Goal: Task Accomplishment & Management: Manage account settings

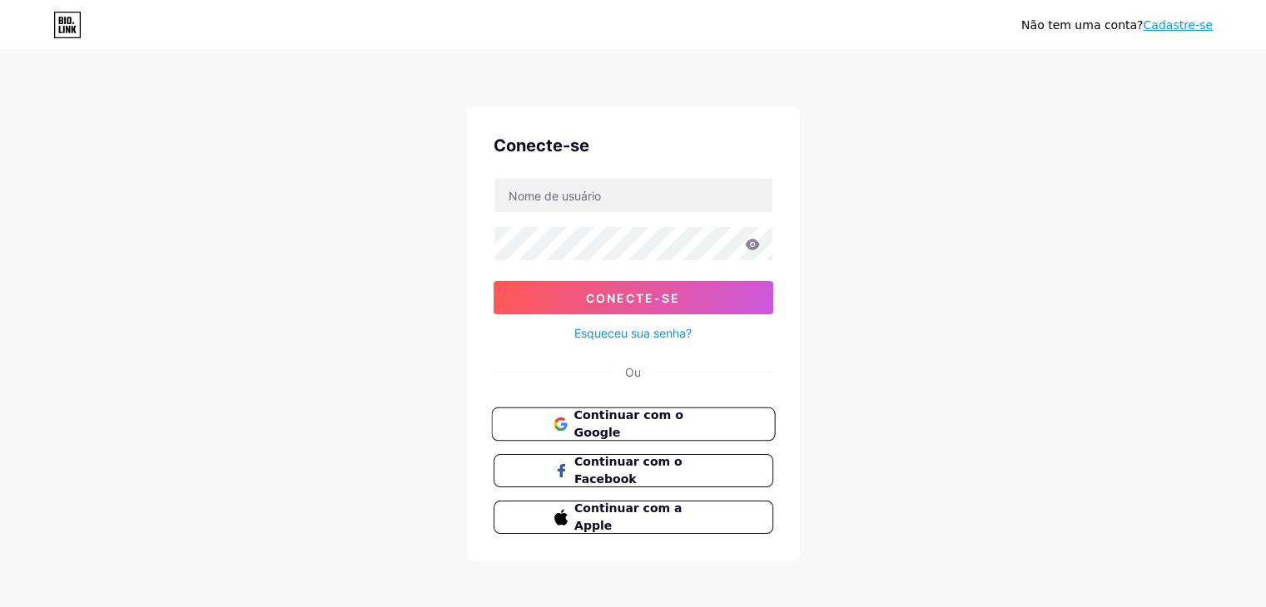
click at [622, 421] on font "Continuar com o Google" at bounding box center [627, 425] width 109 height 32
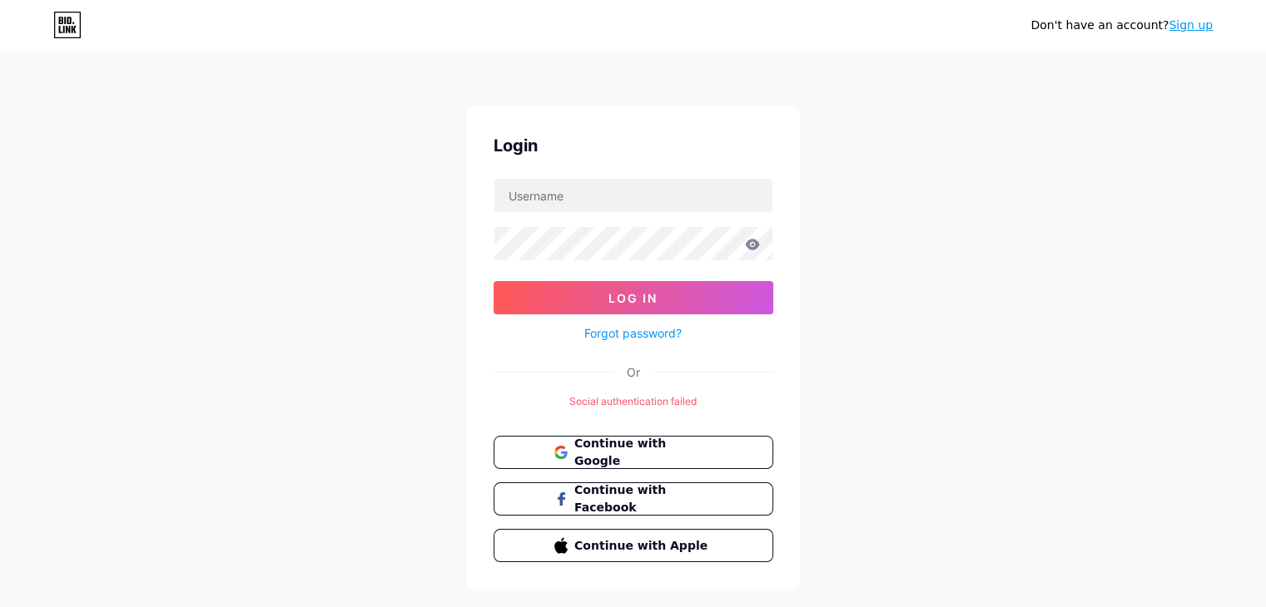
click at [877, 196] on div "Don't have an account? Sign up Login Log In Forgot password? Or Social authenti…" at bounding box center [633, 321] width 1266 height 642
click at [662, 181] on input "text" at bounding box center [633, 195] width 278 height 33
type input "Instituto Focar"
click at [660, 441] on span "Continue with Google" at bounding box center [642, 453] width 139 height 36
click at [701, 208] on input "text" at bounding box center [633, 195] width 278 height 33
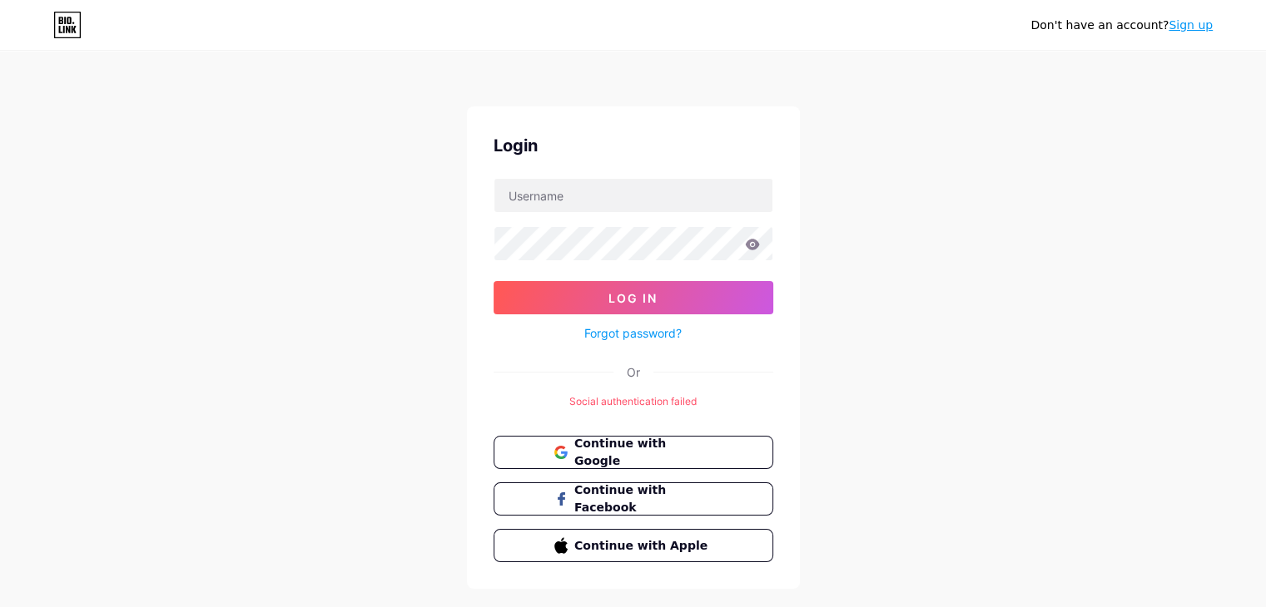
click at [875, 147] on div "Don't have an account? Sign up Login Log In Forgot password? Or Social authenti…" at bounding box center [633, 321] width 1266 height 642
click at [959, 186] on div "Não tem uma conta? Cadastre-se Conecte-se Conecte-se Esqueceu sua senha? Ou Fal…" at bounding box center [633, 321] width 1266 height 642
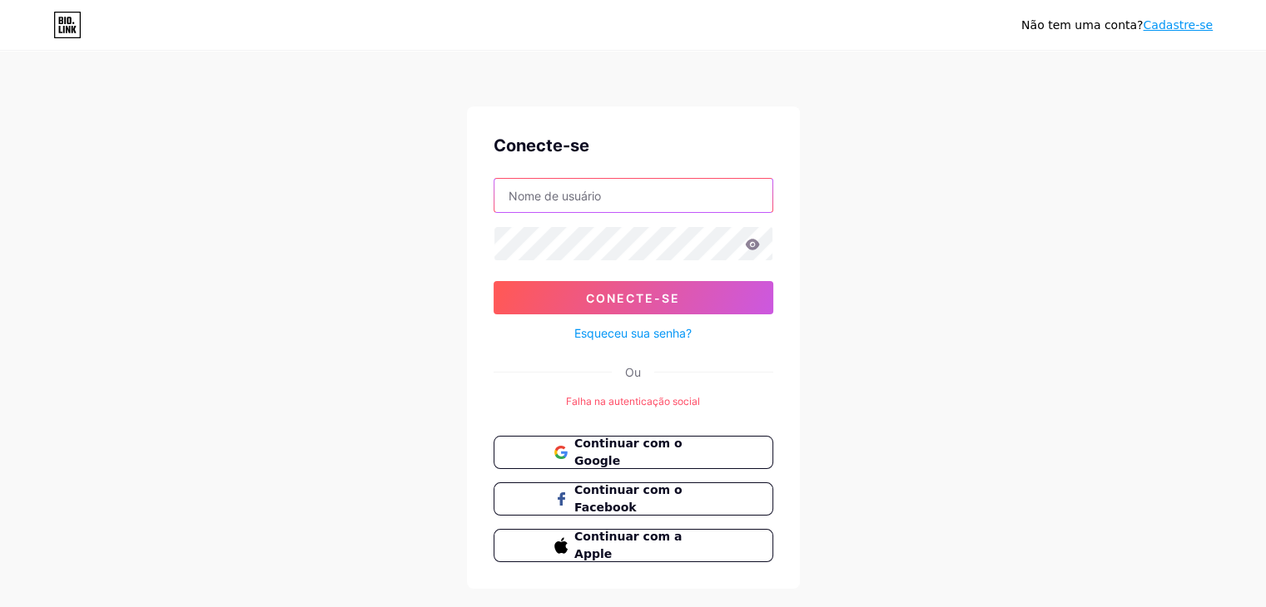
click at [650, 181] on input "text" at bounding box center [633, 195] width 278 height 33
type input "Instituto"
click at [623, 444] on font "Continuar com o Google" at bounding box center [627, 453] width 109 height 32
click at [1002, 331] on div "Não tem uma conta? Cadastre-se Conecte-se Conecte-se Esqueceu sua senha? Ou Fal…" at bounding box center [633, 321] width 1266 height 642
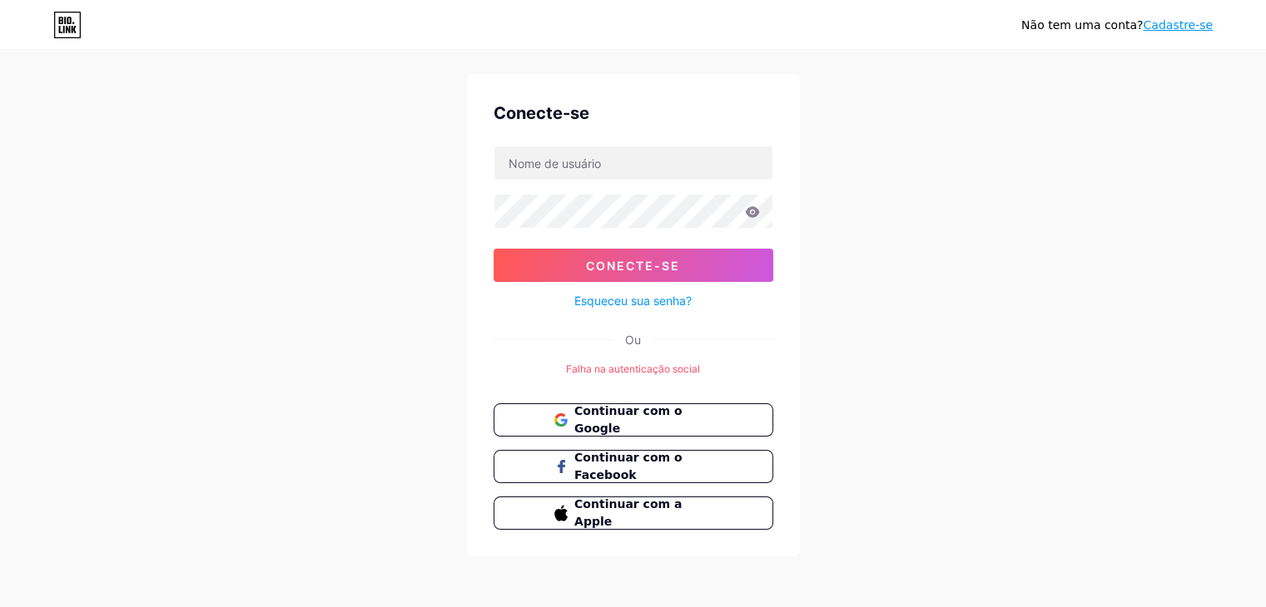
scroll to position [33, 0]
click at [614, 377] on div "Conecte-se Conecte-se Esqueceu sua senha? Ou Falha na autenticação social Conti…" at bounding box center [633, 314] width 333 height 483
click at [602, 175] on input "text" at bounding box center [633, 162] width 278 height 33
drag, startPoint x: 999, startPoint y: 187, endPoint x: 1019, endPoint y: 144, distance: 48.0
click at [1000, 187] on div "Não tem uma conta? Cadastre-se Conecte-se Conecte-se Esqueceu sua senha? Ou Fal…" at bounding box center [633, 288] width 1266 height 642
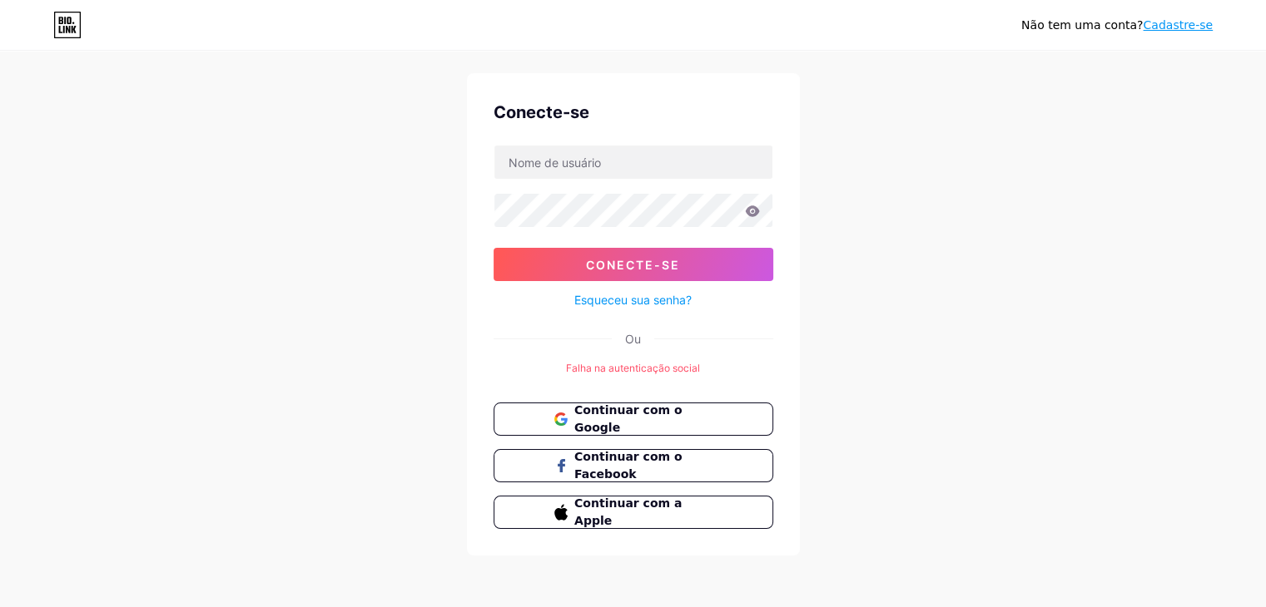
click at [1175, 25] on font "Cadastre-se" at bounding box center [1178, 24] width 70 height 13
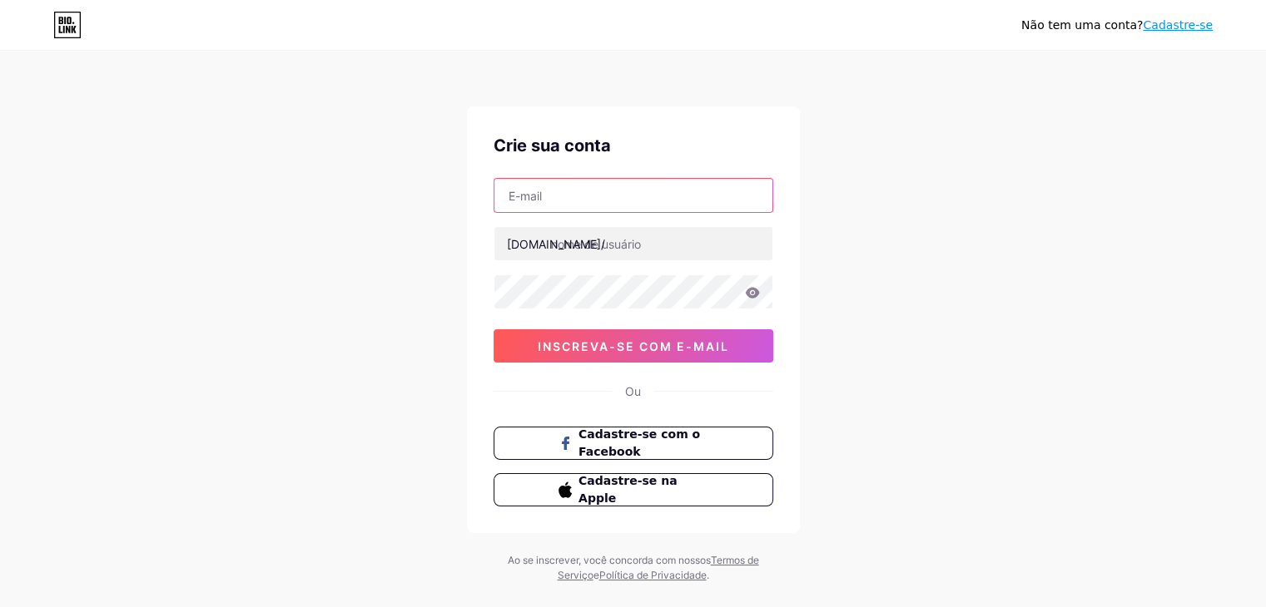
click at [596, 195] on input "text" at bounding box center [633, 195] width 278 height 33
type input "mktfocar@gmail.com"
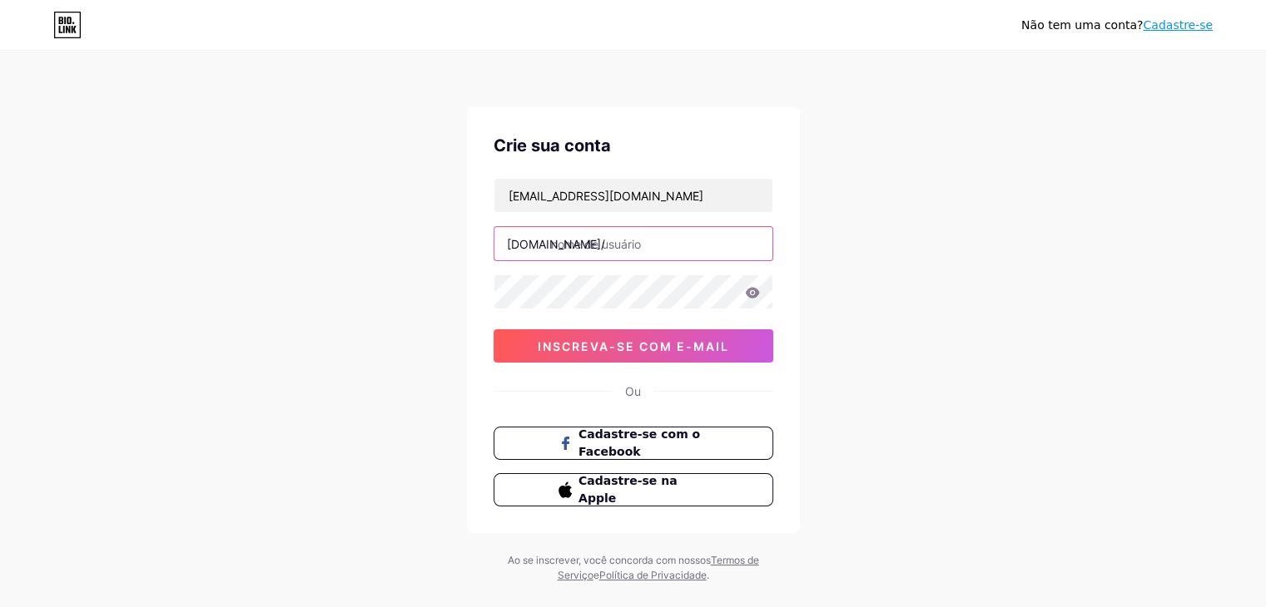
click at [675, 254] on input "text" at bounding box center [633, 243] width 278 height 33
type input "institutofocar"
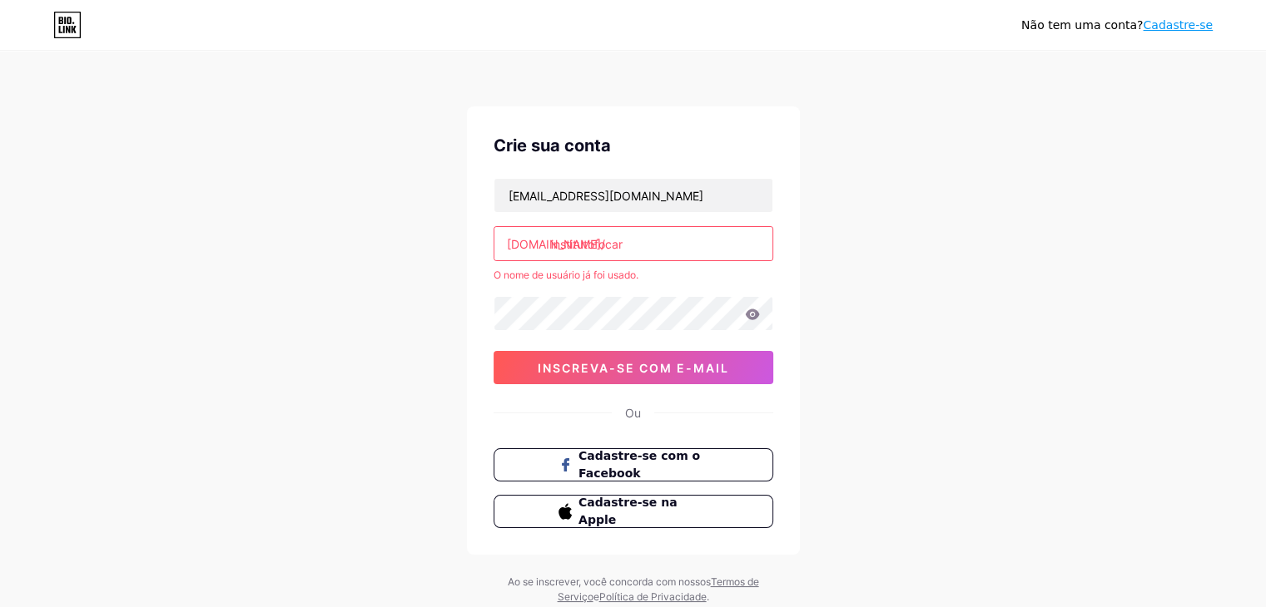
click at [851, 176] on div "Não tem uma conta? Cadastre-se Crie sua conta mktfocar@gmail.com bio.link/ inst…" at bounding box center [633, 329] width 1266 height 658
click at [72, 25] on icon at bounding box center [67, 25] width 28 height 27
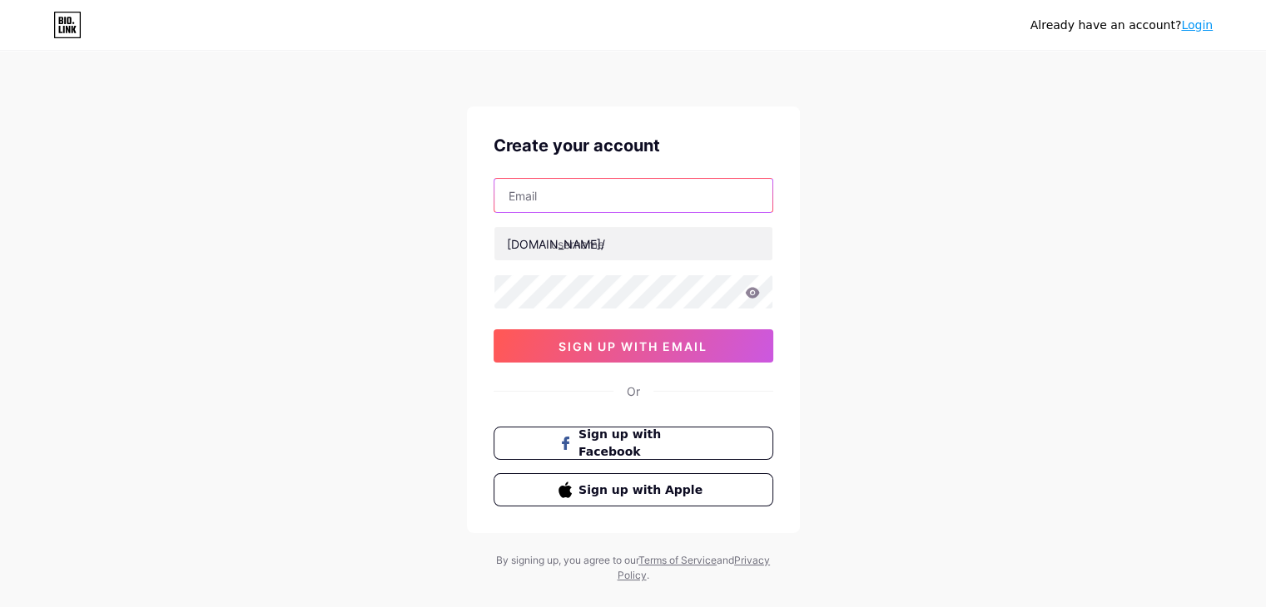
click at [630, 201] on input "text" at bounding box center [633, 195] width 278 height 33
click at [1016, 165] on div "Already have an account? Login Create your account bio.link/ sign up with email…" at bounding box center [633, 318] width 1266 height 637
click at [1205, 27] on link "Login" at bounding box center [1197, 24] width 32 height 13
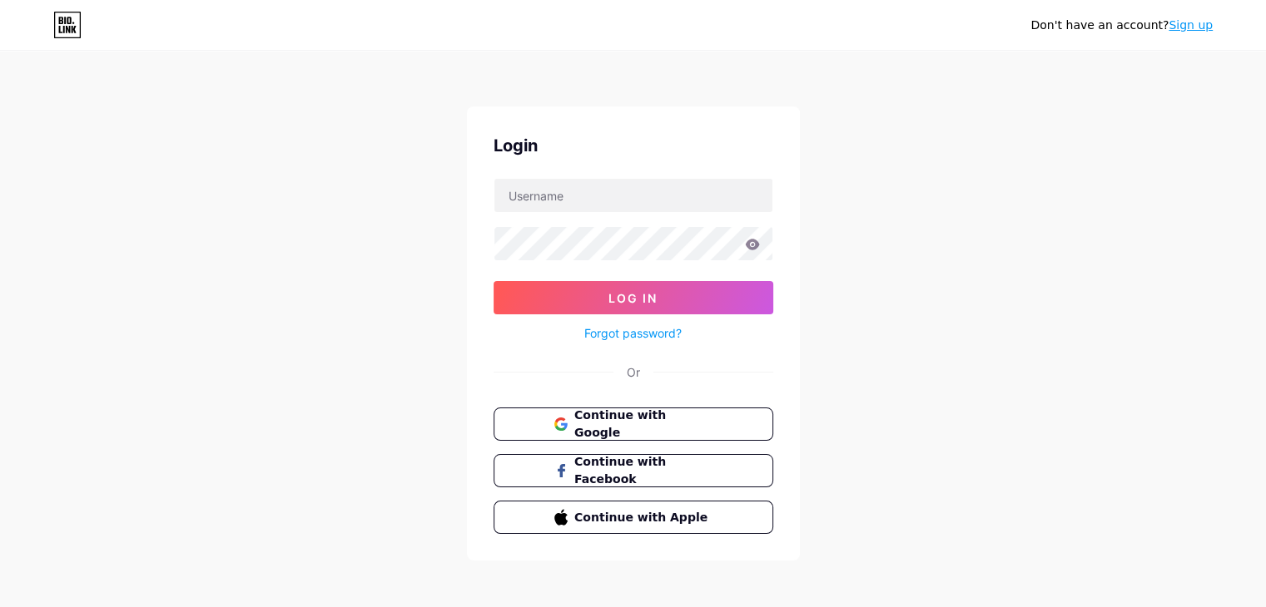
click at [614, 217] on form "Log In Forgot password?" at bounding box center [633, 261] width 280 height 166
click at [617, 211] on input "text" at bounding box center [633, 195] width 278 height 33
click at [430, 361] on div "Don't have an account? Sign up Login Log In Forgot password? Or Continue with G…" at bounding box center [633, 307] width 1266 height 614
click at [599, 331] on link "Forgot password?" at bounding box center [632, 333] width 97 height 17
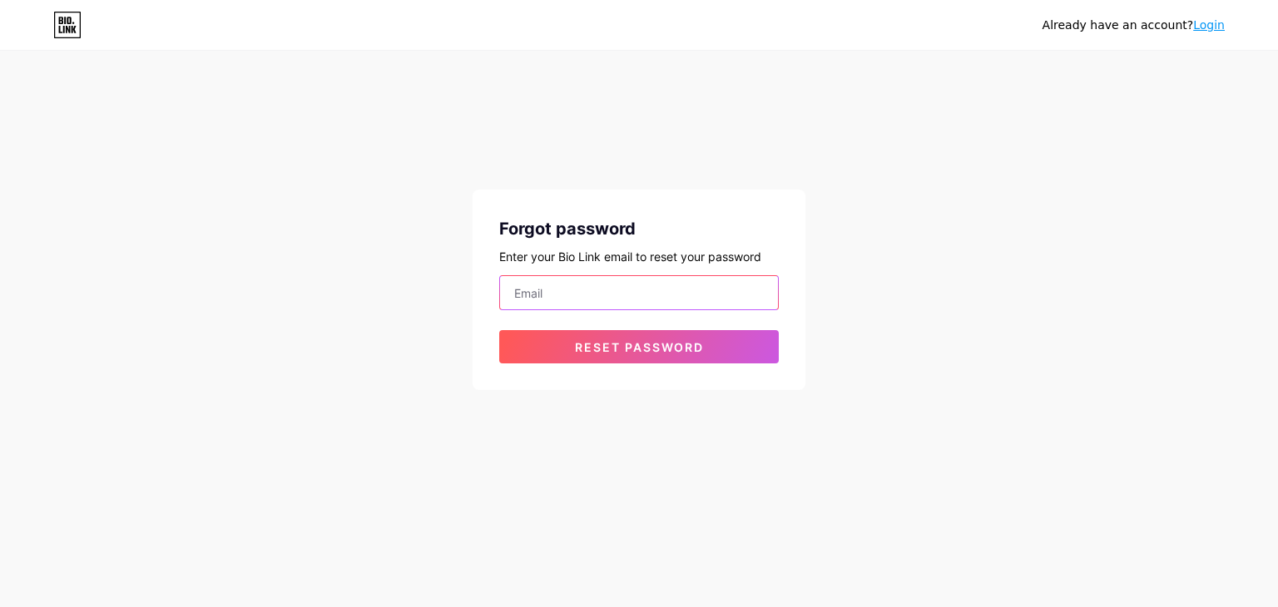
click at [586, 300] on input "email" at bounding box center [639, 292] width 278 height 33
type input "mktfocar@gmail.com"
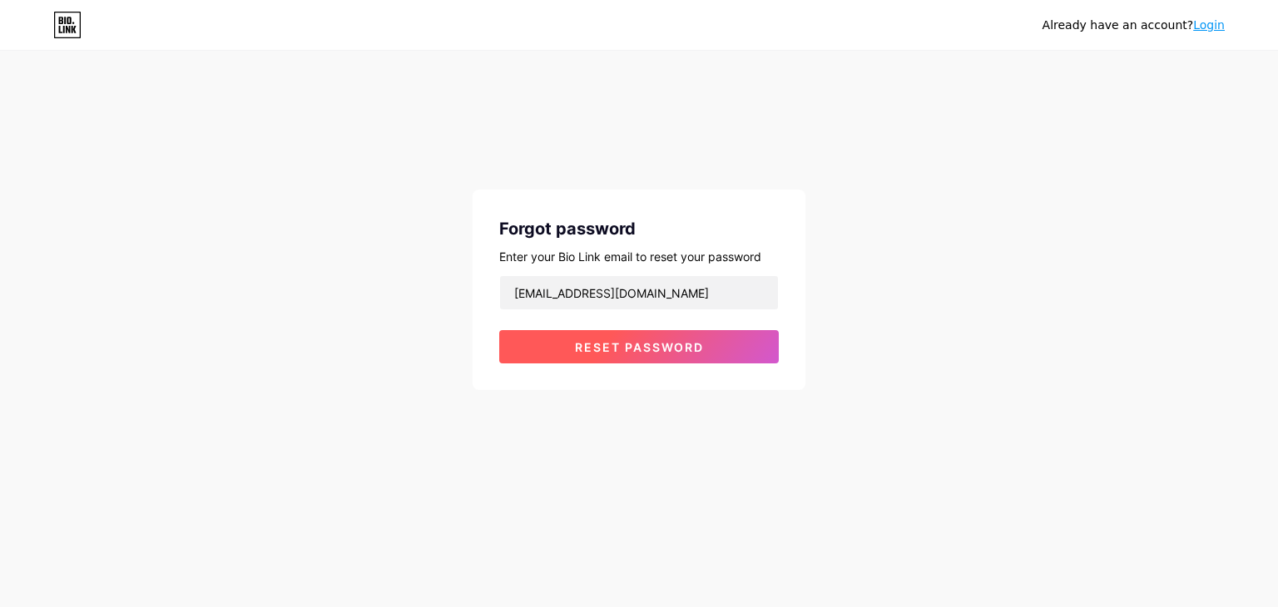
click at [642, 354] on span "Reset password" at bounding box center [639, 347] width 129 height 14
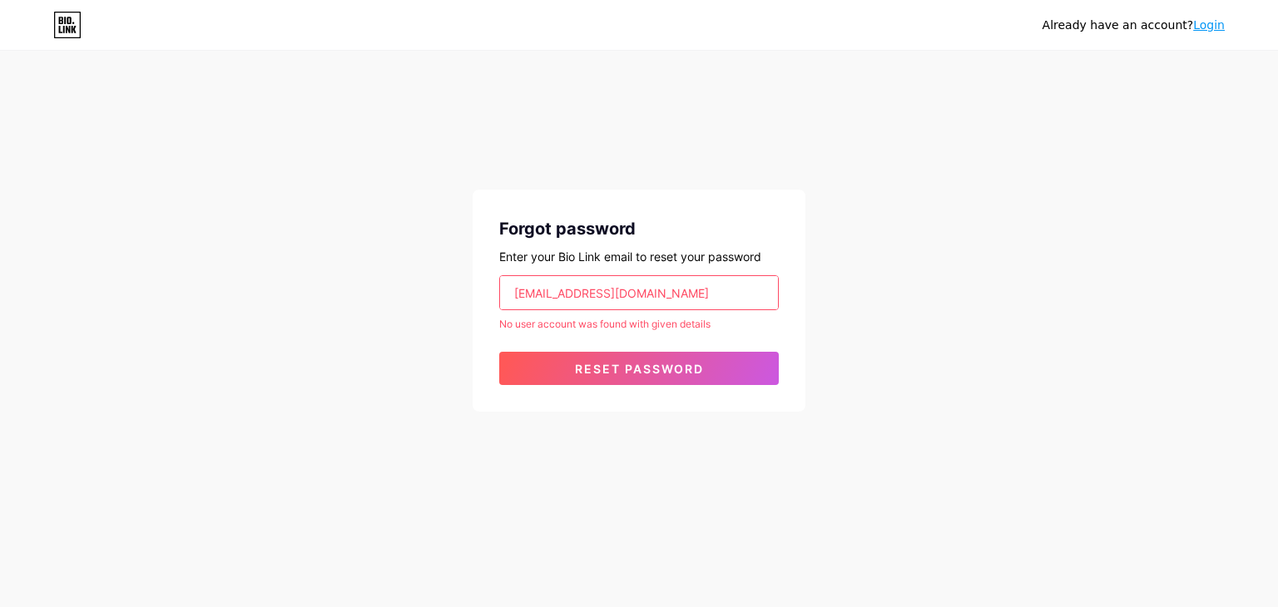
click at [662, 303] on input "mktfocar@gmail.com" at bounding box center [639, 292] width 278 height 33
click at [662, 302] on input "mktfocar@gmail.com" at bounding box center [639, 292] width 278 height 33
click at [662, 302] on input "email" at bounding box center [639, 292] width 278 height 33
type input "[EMAIL_ADDRESS][DOMAIN_NAME]"
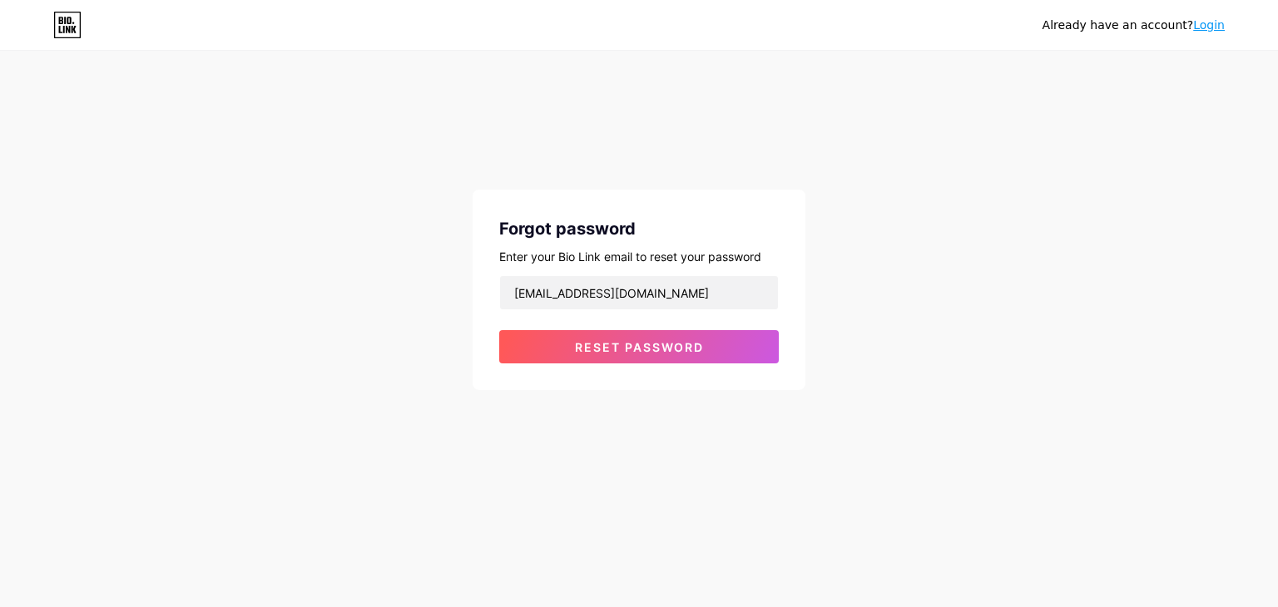
click at [652, 371] on div "Forgot password Enter your Bio Link email to reset your password marketing@inst…" at bounding box center [639, 290] width 333 height 201
click at [660, 344] on span "Reset password" at bounding box center [639, 347] width 129 height 14
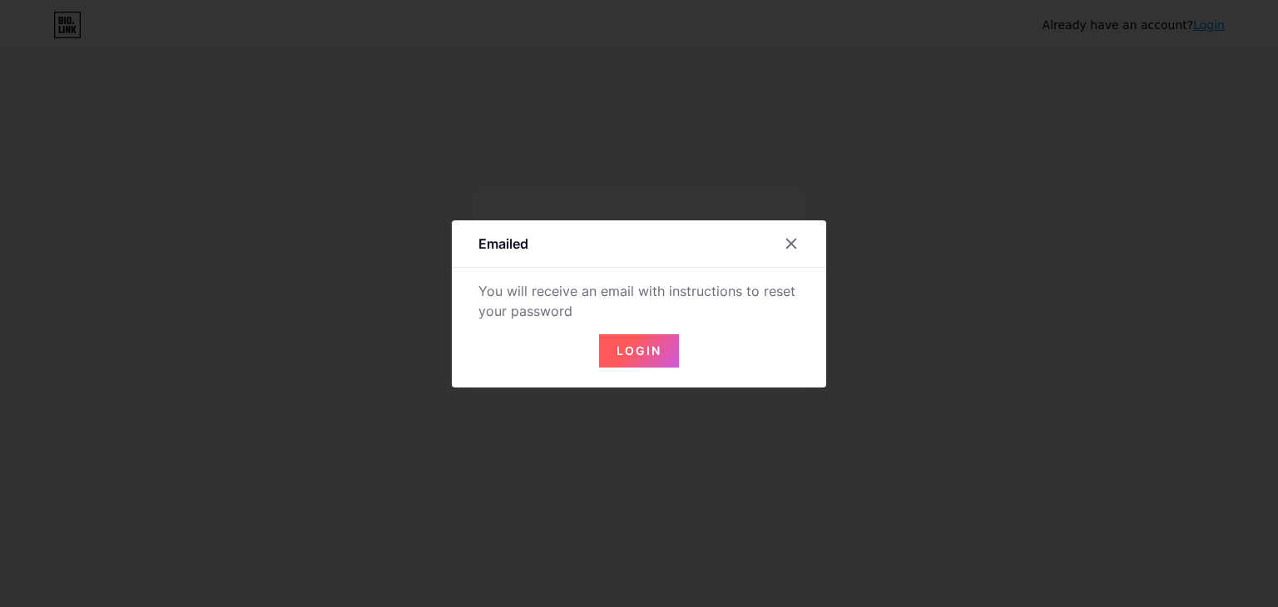
click at [653, 359] on button "Login" at bounding box center [639, 351] width 80 height 33
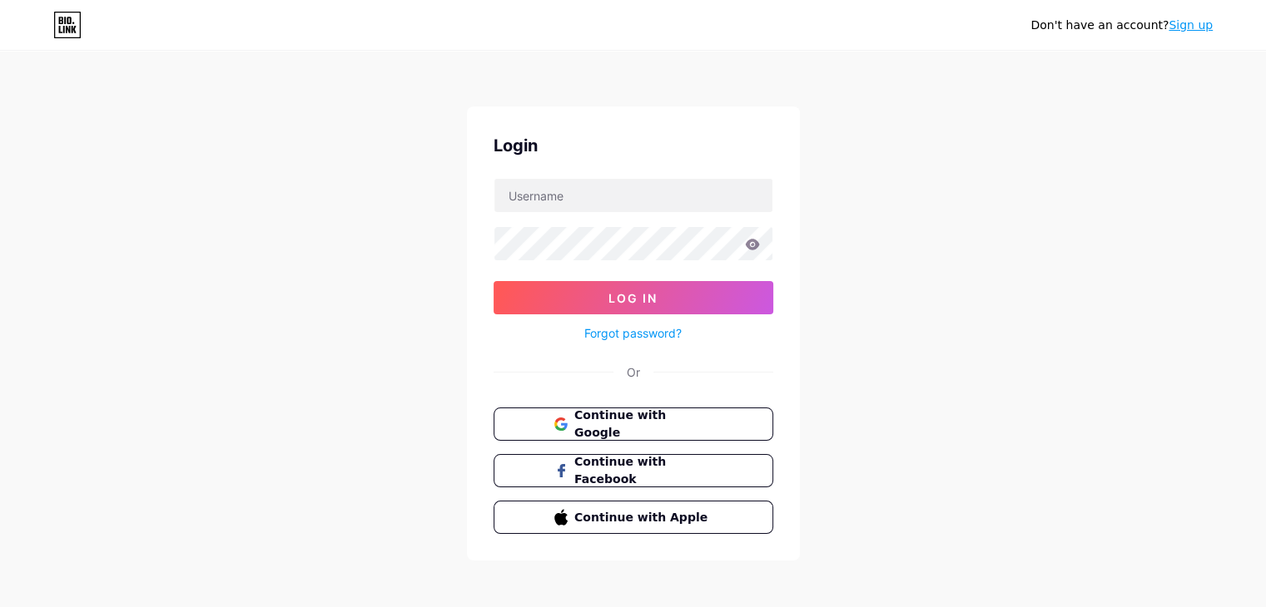
click at [1147, 358] on div "Don't have an account? Sign up Login Log In Forgot password? Or Continue with G…" at bounding box center [633, 307] width 1266 height 614
click at [668, 201] on input "text" at bounding box center [633, 195] width 278 height 33
type input "[EMAIL_ADDRESS][DOMAIN_NAME]"
click at [598, 264] on form "[EMAIL_ADDRESS][DOMAIN_NAME] Log In Forgot password?" at bounding box center [633, 261] width 280 height 166
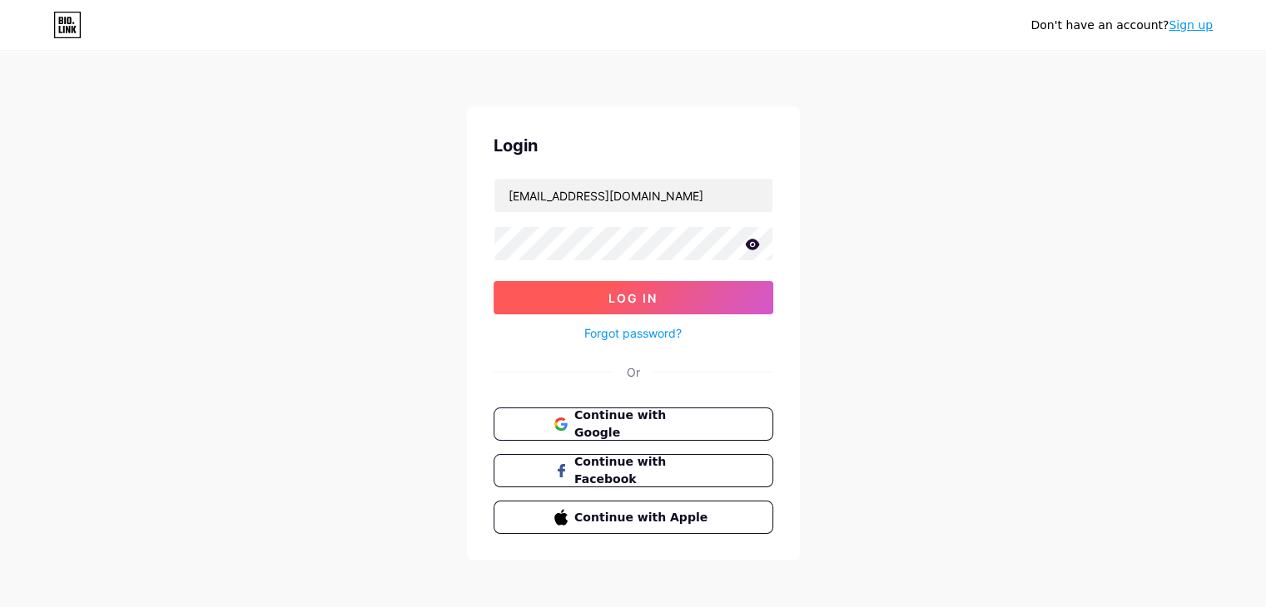
click at [620, 284] on button "Log In" at bounding box center [633, 297] width 280 height 33
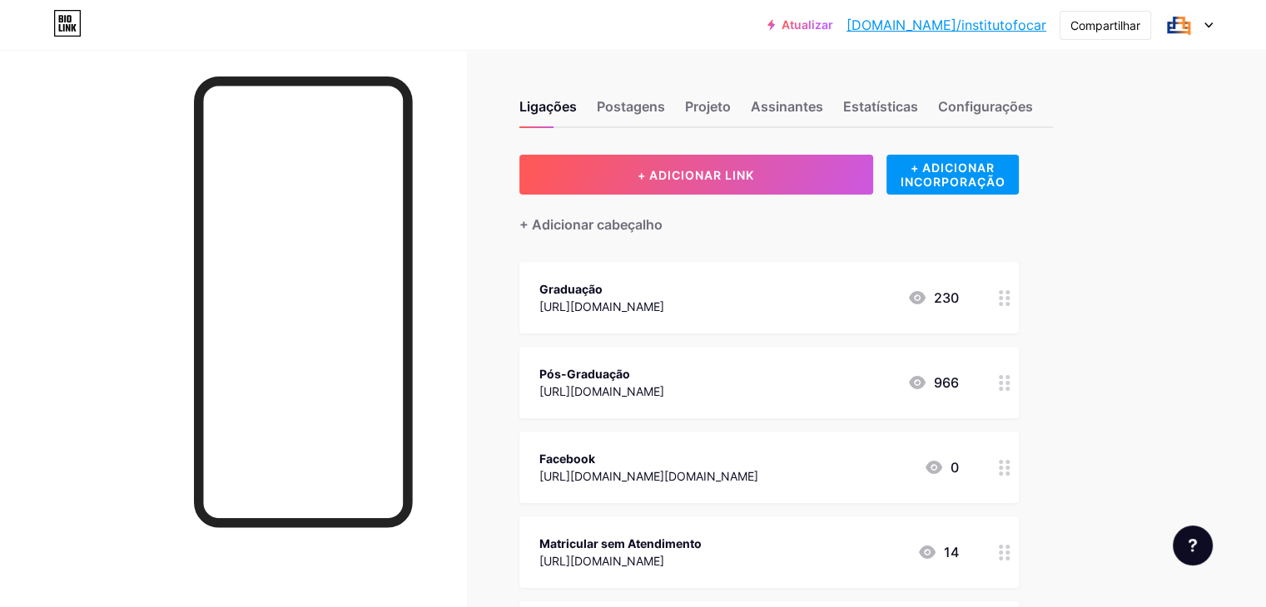
click at [466, 270] on div at bounding box center [233, 353] width 466 height 607
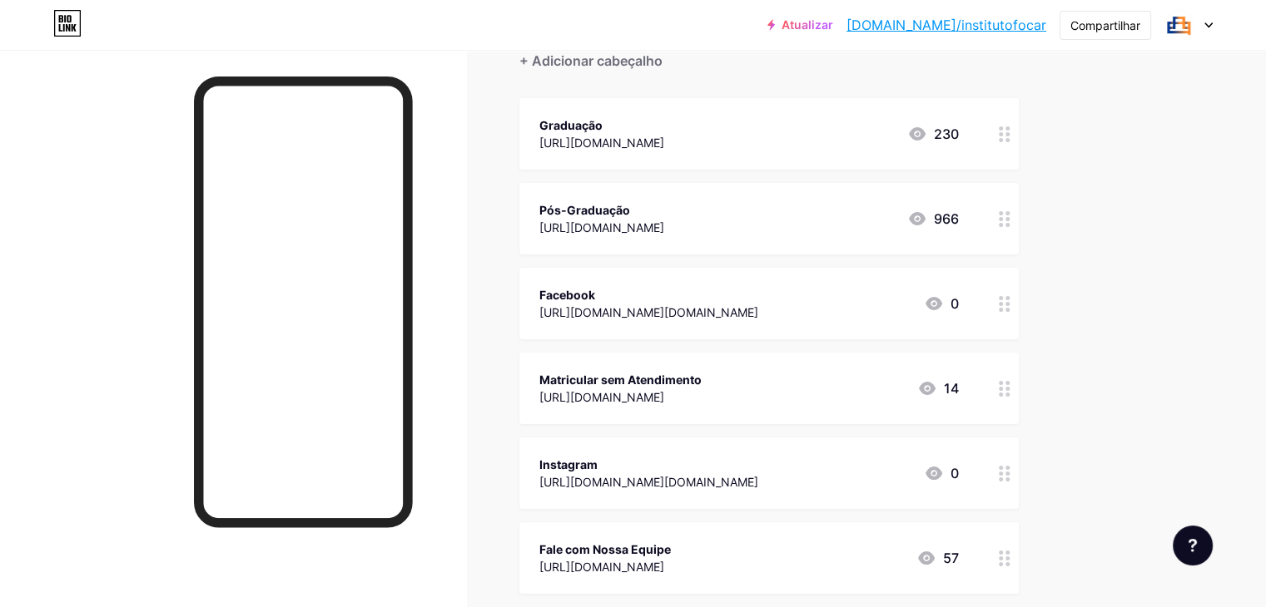
scroll to position [166, 0]
click at [808, 367] on div "Matricular sem Atendimento https://www.ifocar.com.br/ 14" at bounding box center [748, 386] width 419 height 38
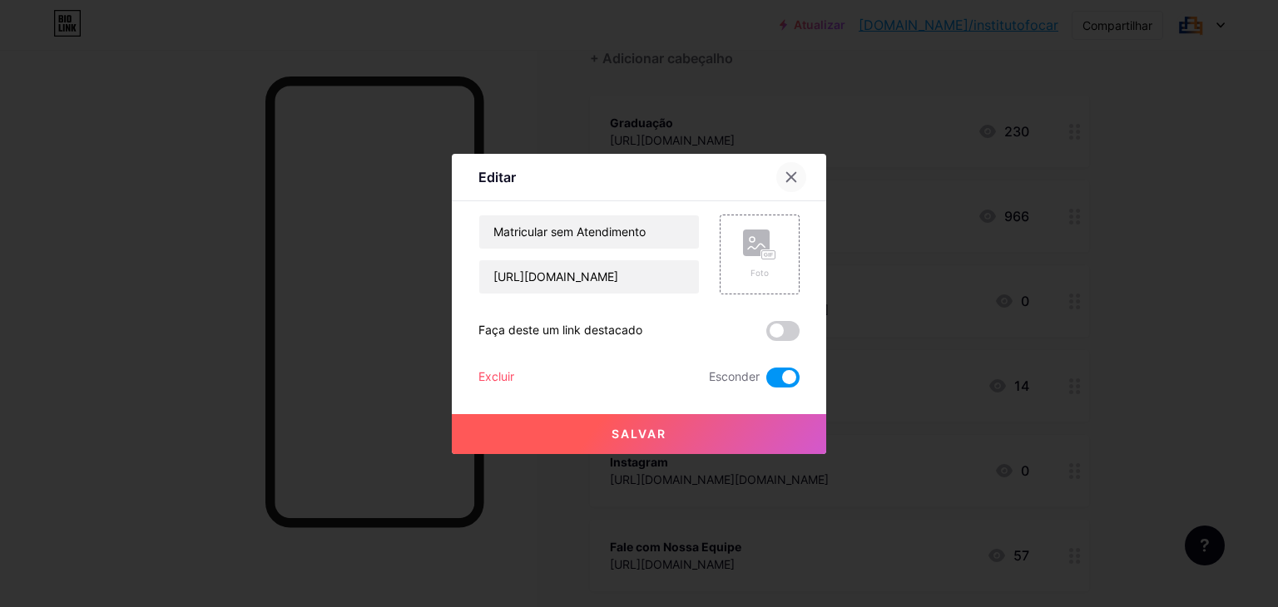
click at [785, 174] on icon at bounding box center [791, 177] width 13 height 13
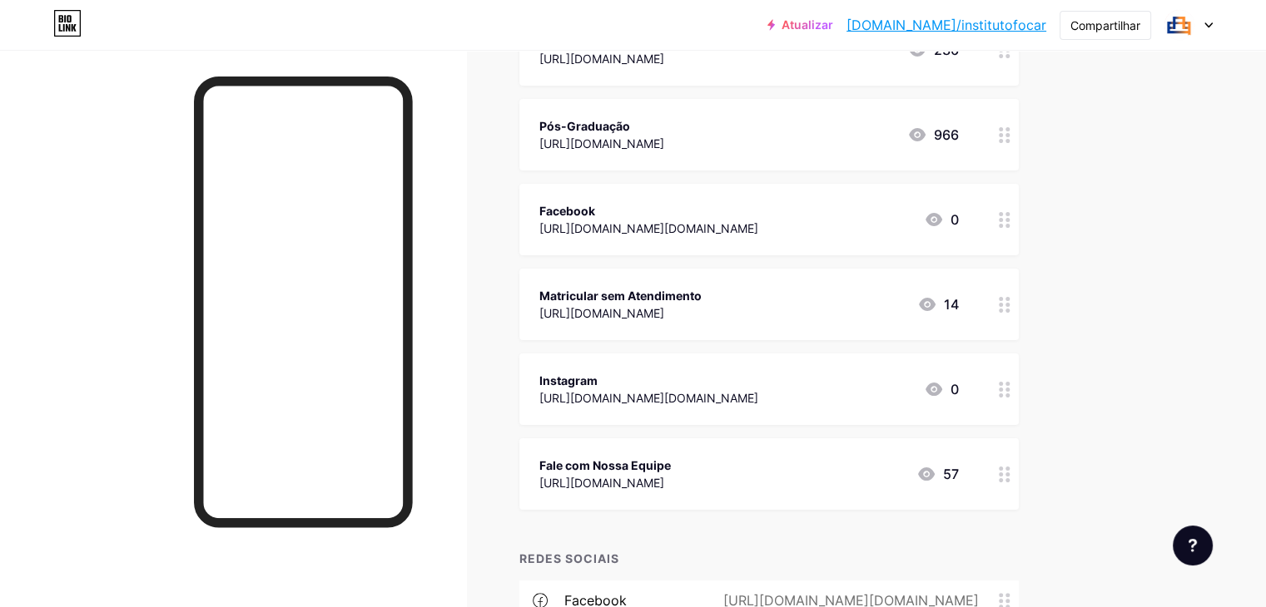
scroll to position [250, 0]
click at [944, 384] on icon at bounding box center [934, 388] width 20 height 20
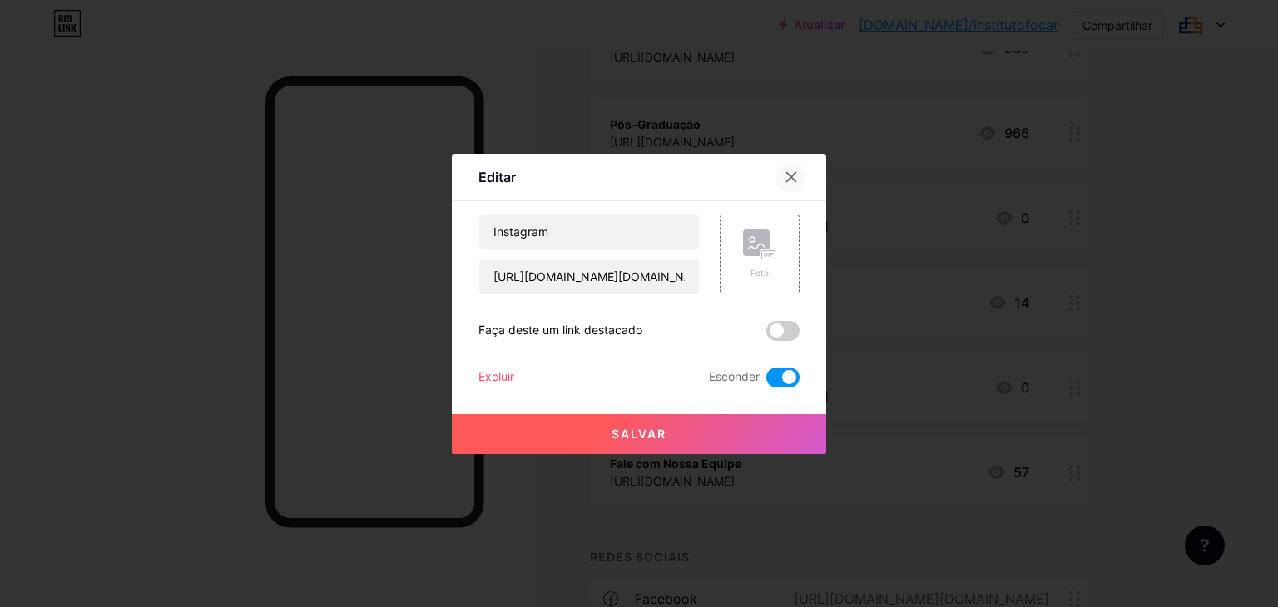
click at [797, 178] on icon at bounding box center [791, 177] width 13 height 13
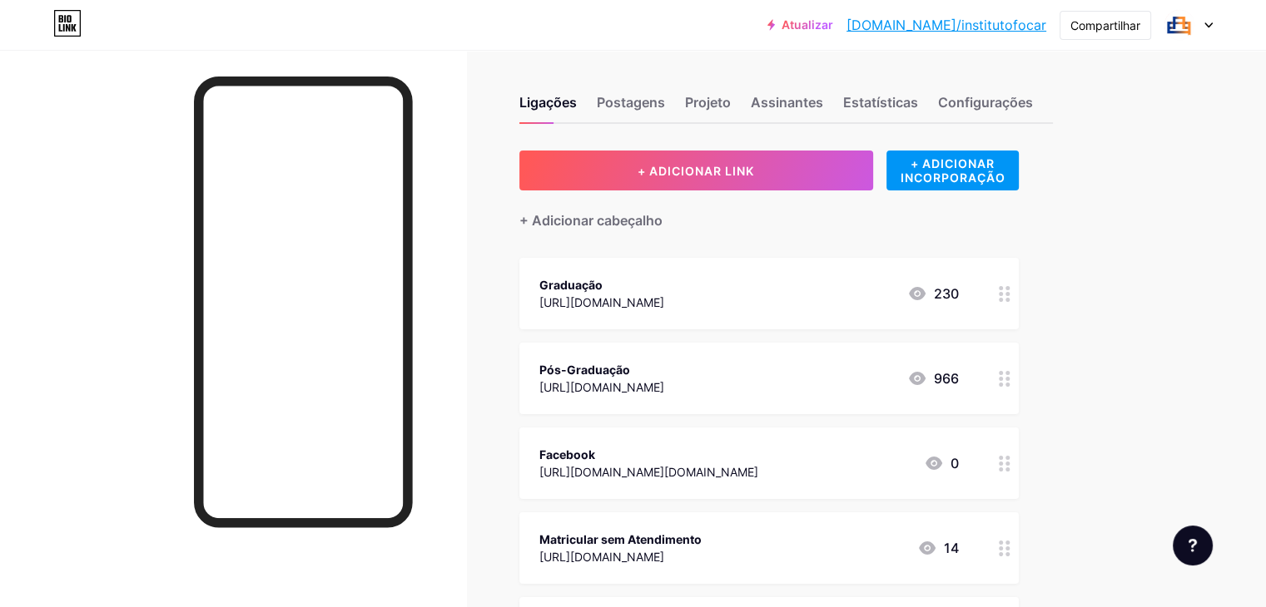
scroll to position [0, 0]
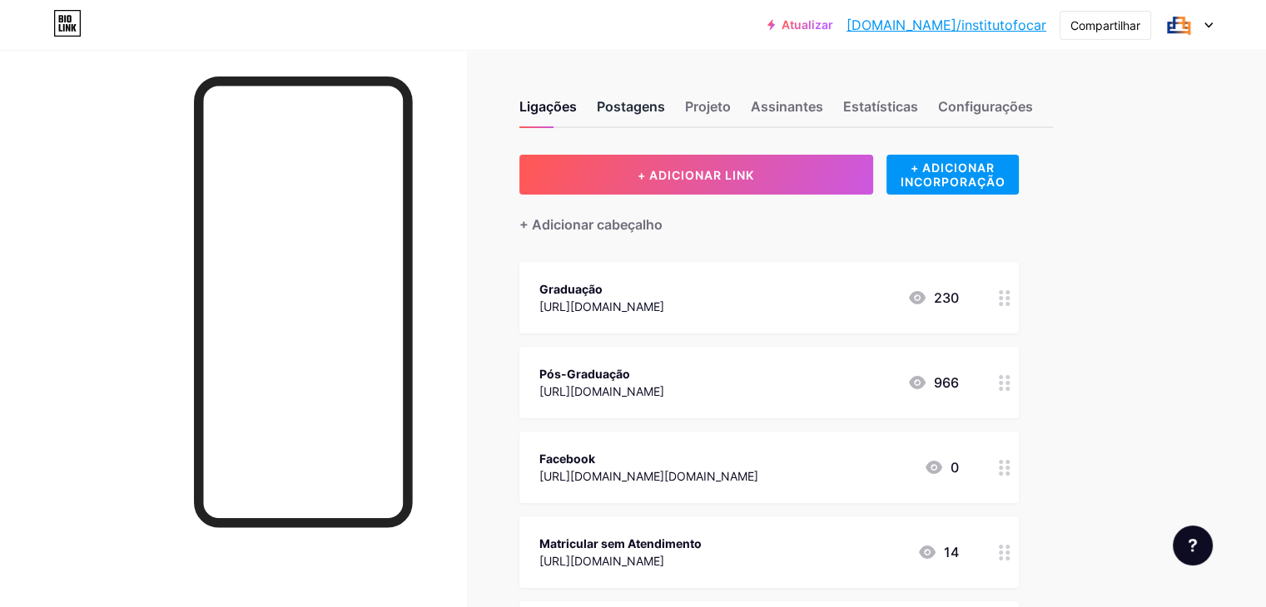
click at [665, 98] on font "Postagens" at bounding box center [631, 106] width 68 height 17
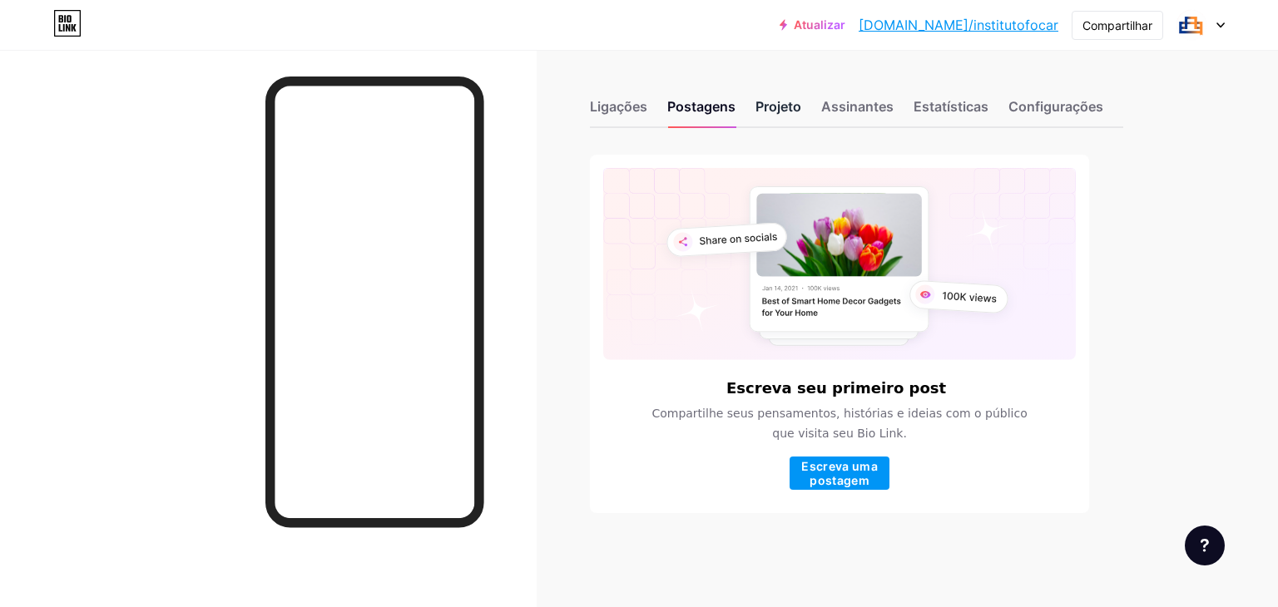
click at [783, 112] on font "Projeto" at bounding box center [779, 106] width 46 height 17
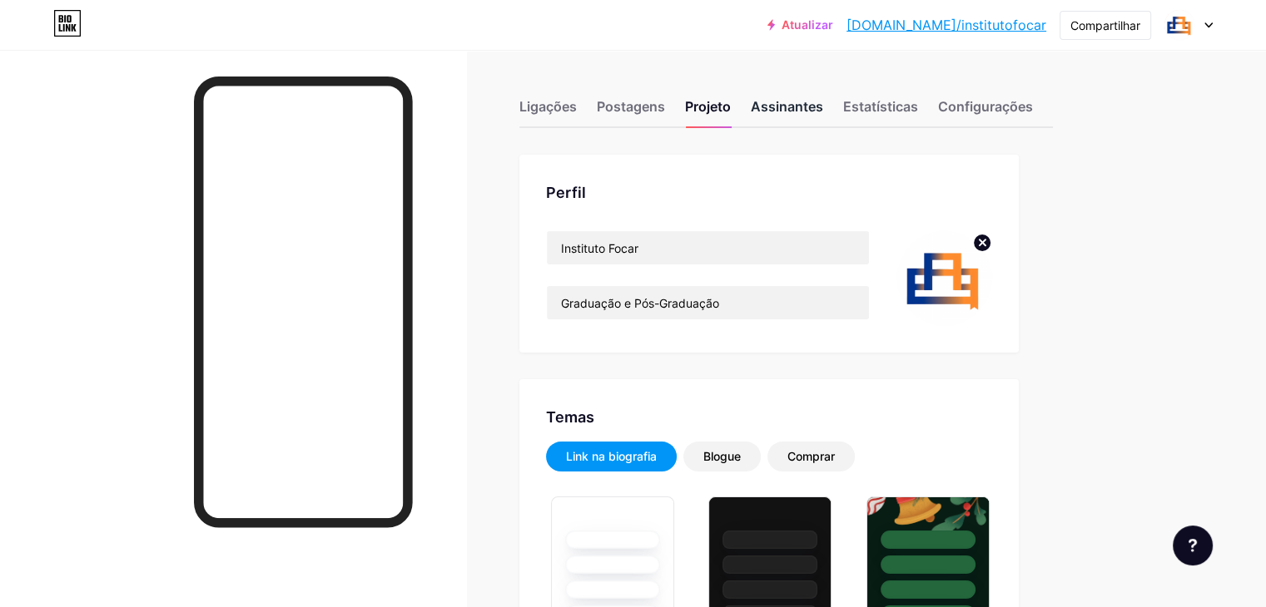
type input "#ffffff"
click at [823, 102] on font "Assinantes" at bounding box center [787, 106] width 72 height 17
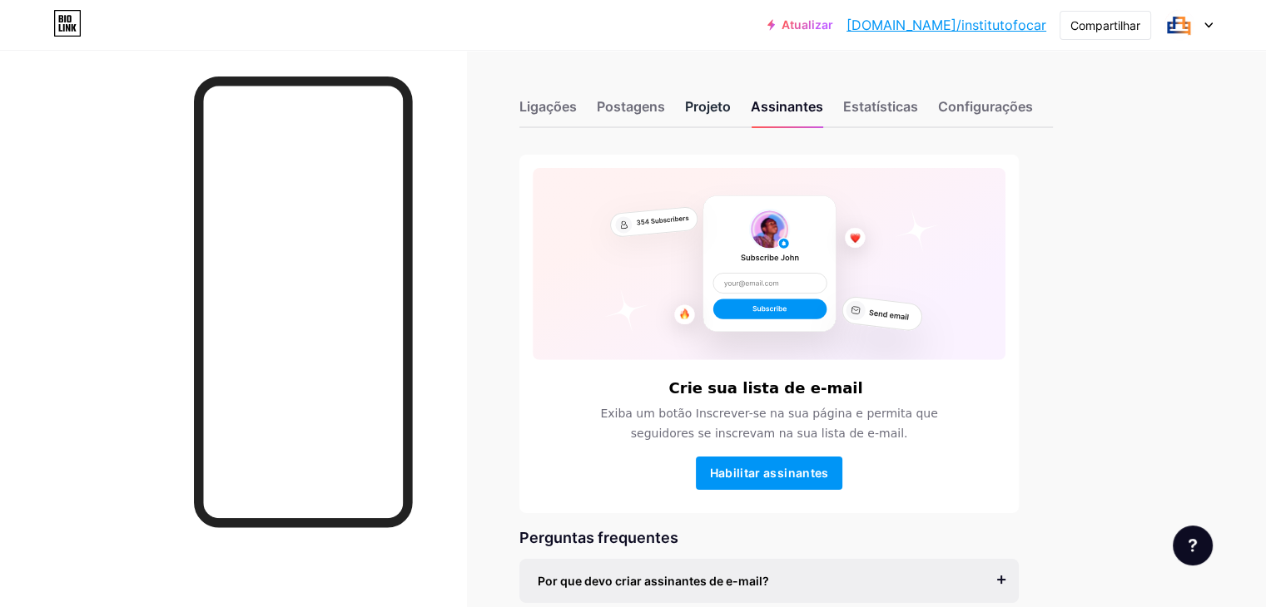
click at [731, 106] on font "Projeto" at bounding box center [708, 106] width 46 height 17
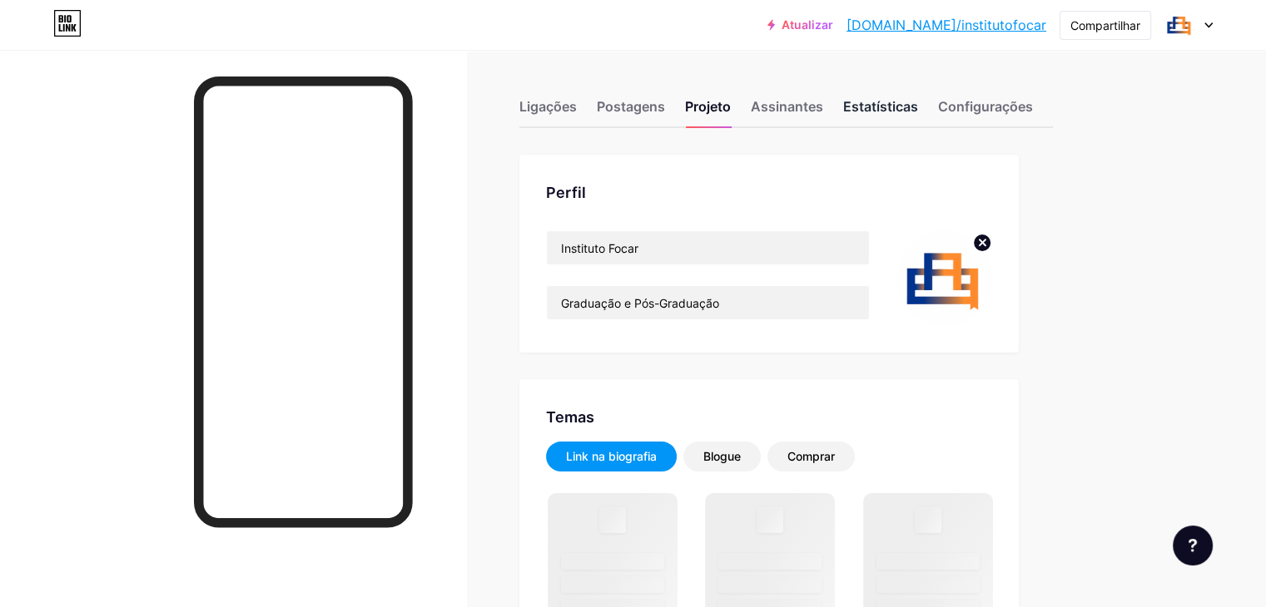
click at [918, 112] on font "Estatísticas" at bounding box center [880, 106] width 75 height 17
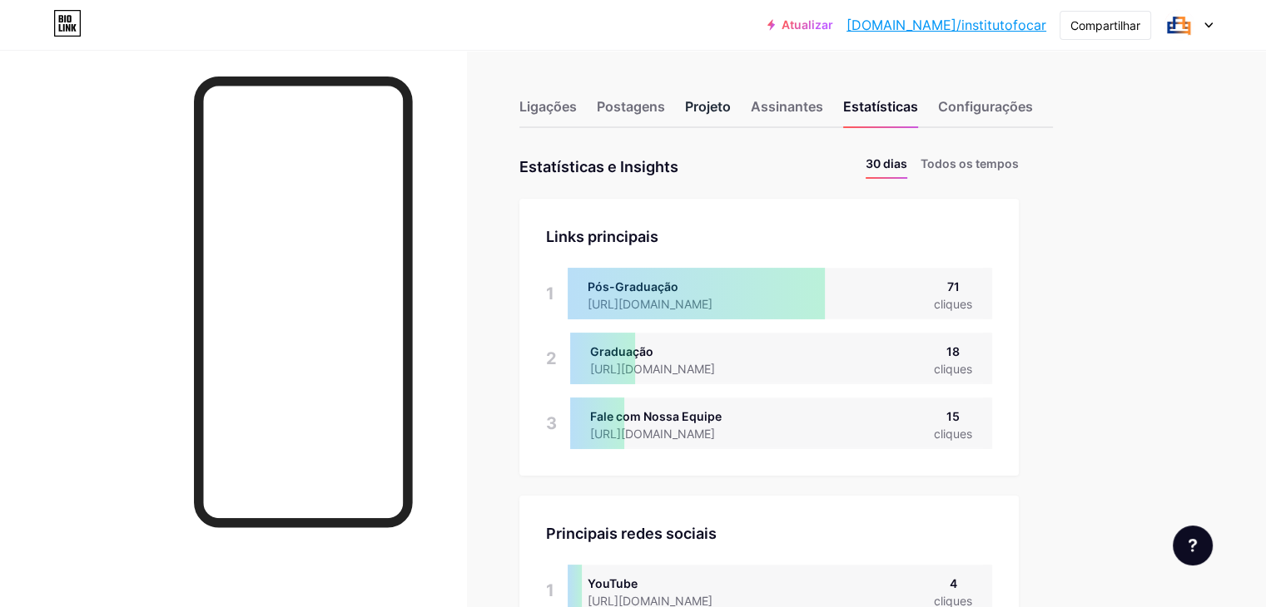
click at [731, 99] on font "Projeto" at bounding box center [708, 106] width 46 height 17
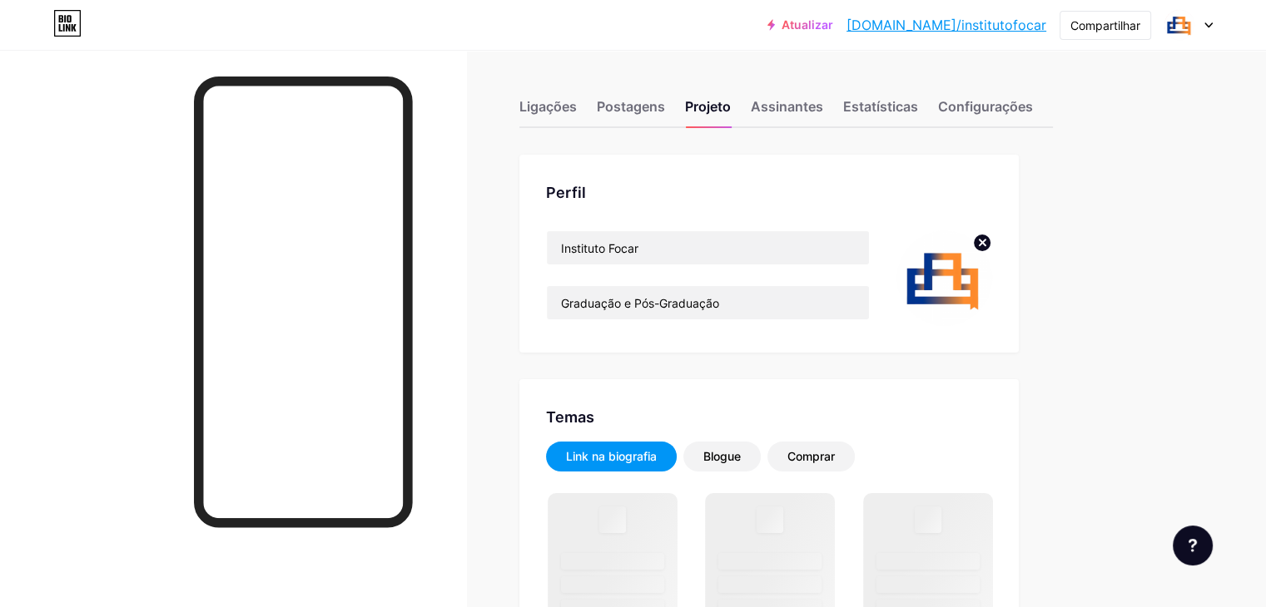
scroll to position [250, 0]
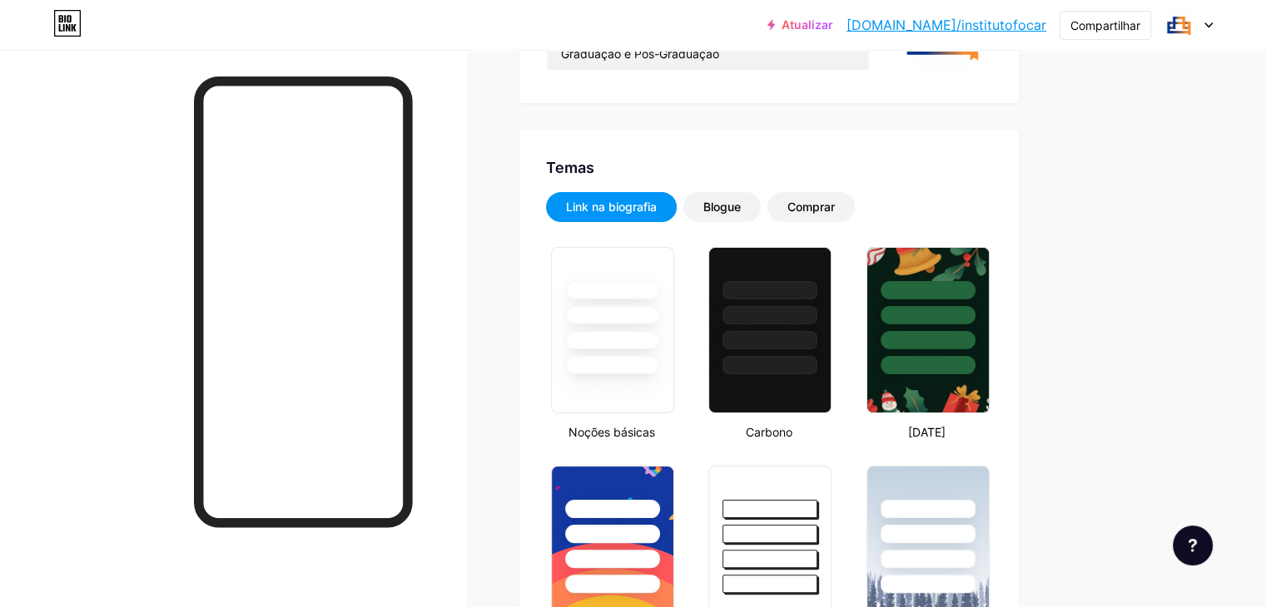
type input "#ffffff"
click at [835, 205] on font "Comprar" at bounding box center [810, 207] width 47 height 14
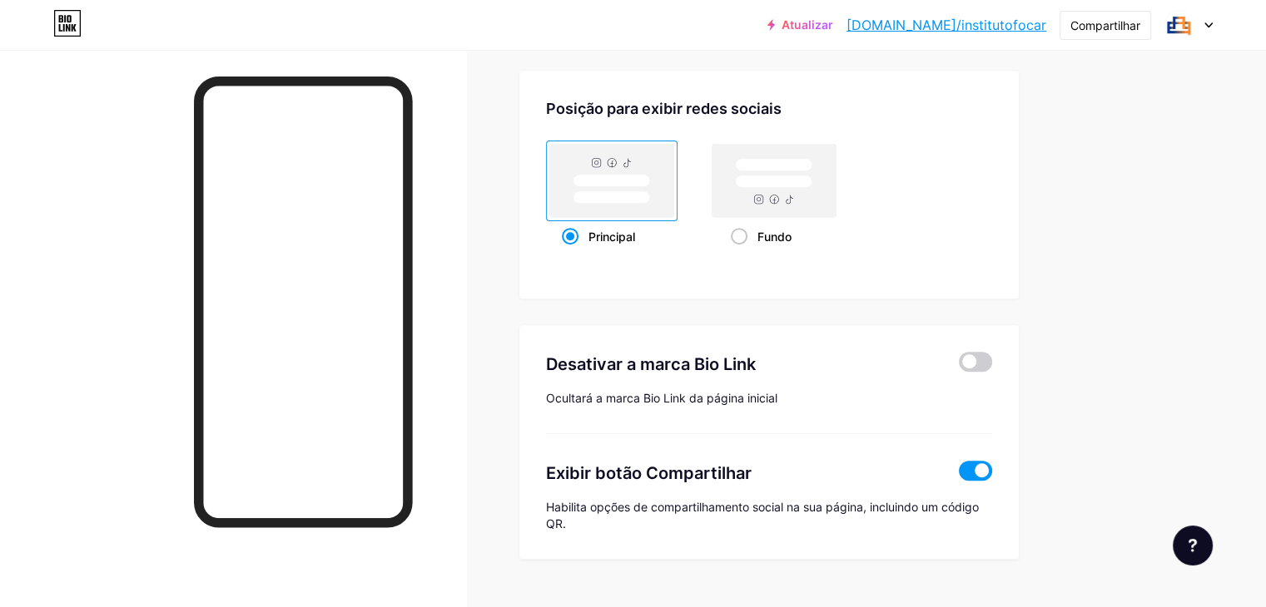
scroll to position [852, 0]
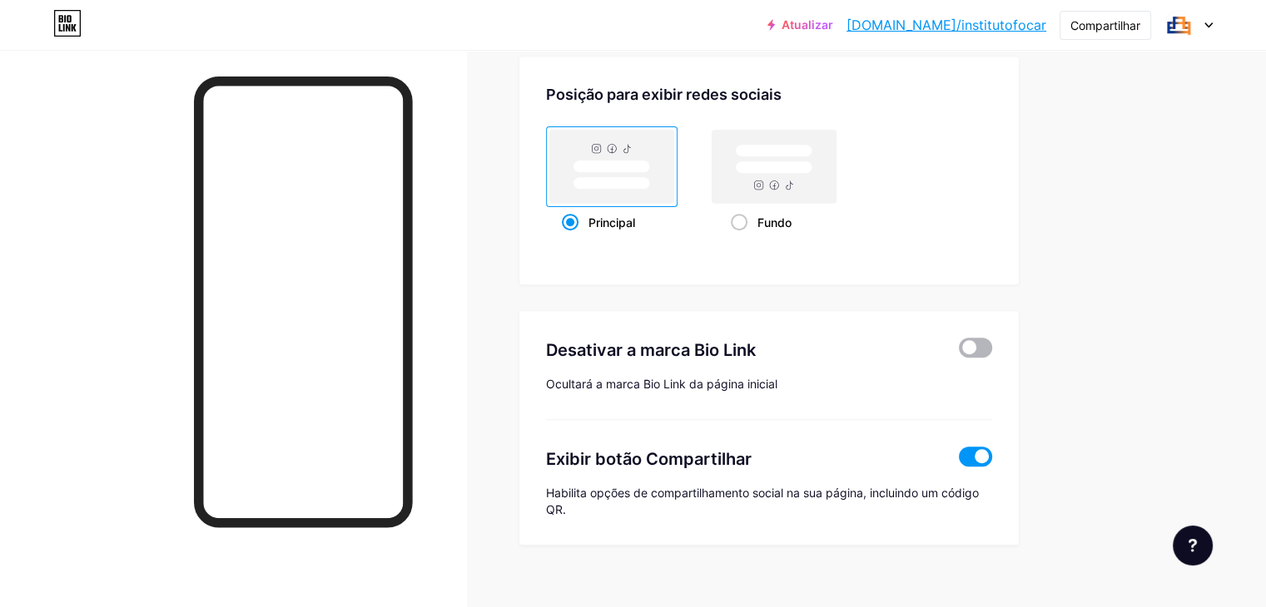
click at [992, 338] on span at bounding box center [975, 348] width 33 height 20
click at [959, 352] on input "checkbox" at bounding box center [959, 352] width 0 height 0
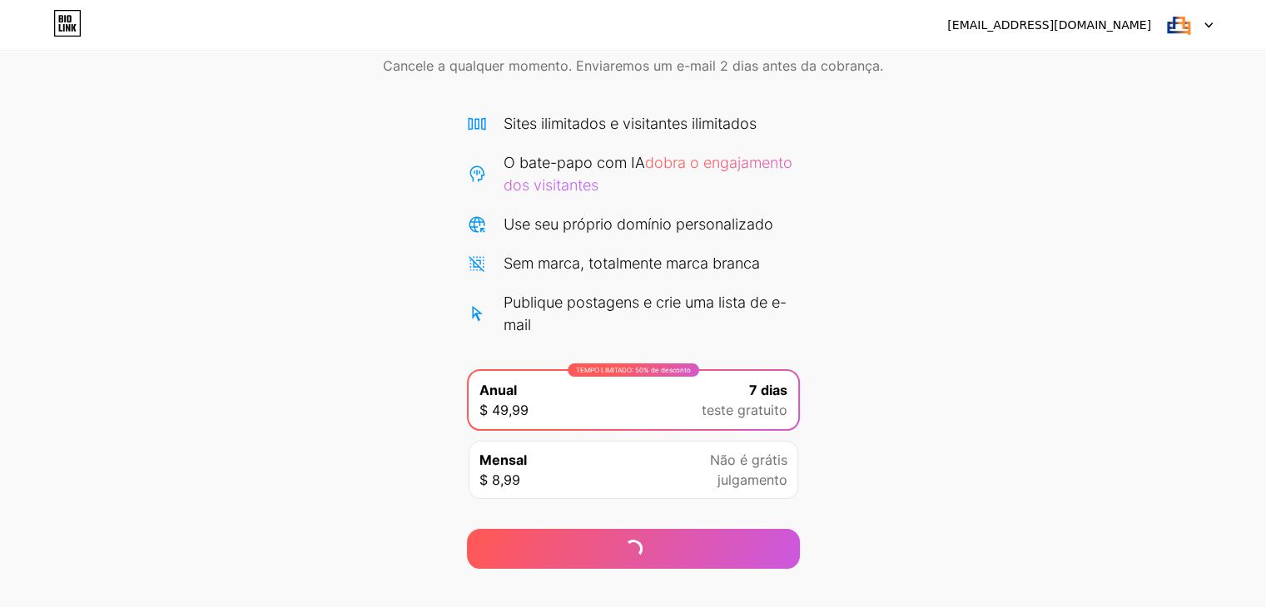
scroll to position [83, 0]
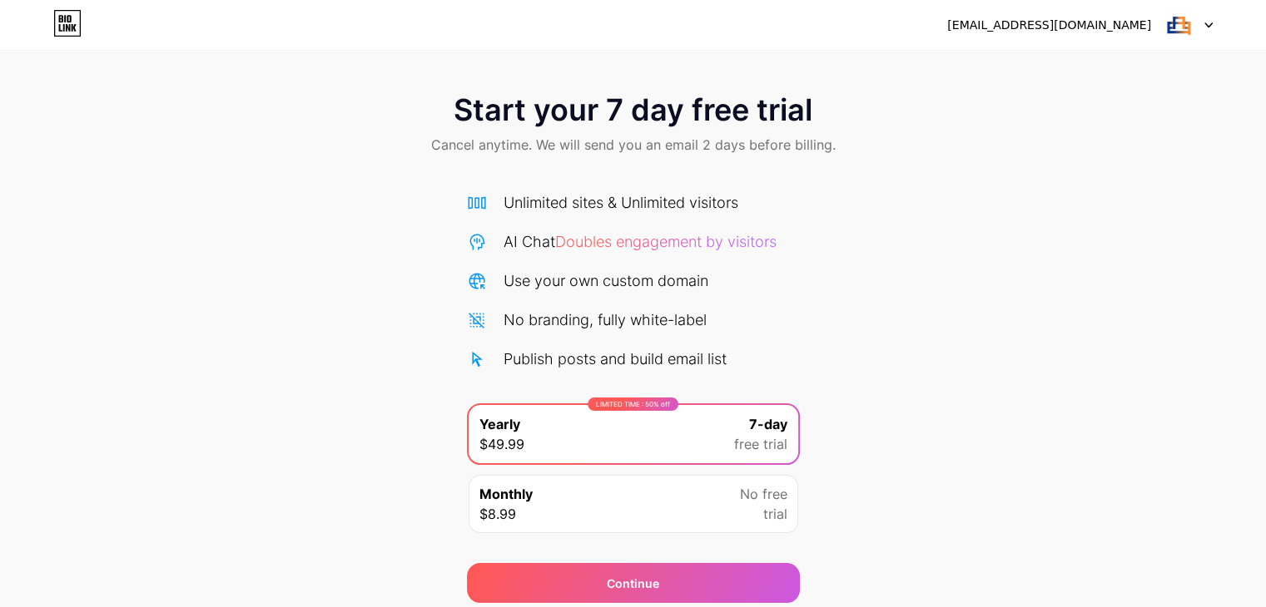
drag, startPoint x: 875, startPoint y: 311, endPoint x: 829, endPoint y: 140, distance: 177.6
click at [875, 311] on div "Start your 7 day free trial Cancel anytime. We will send you an email 2 days be…" at bounding box center [633, 340] width 1266 height 527
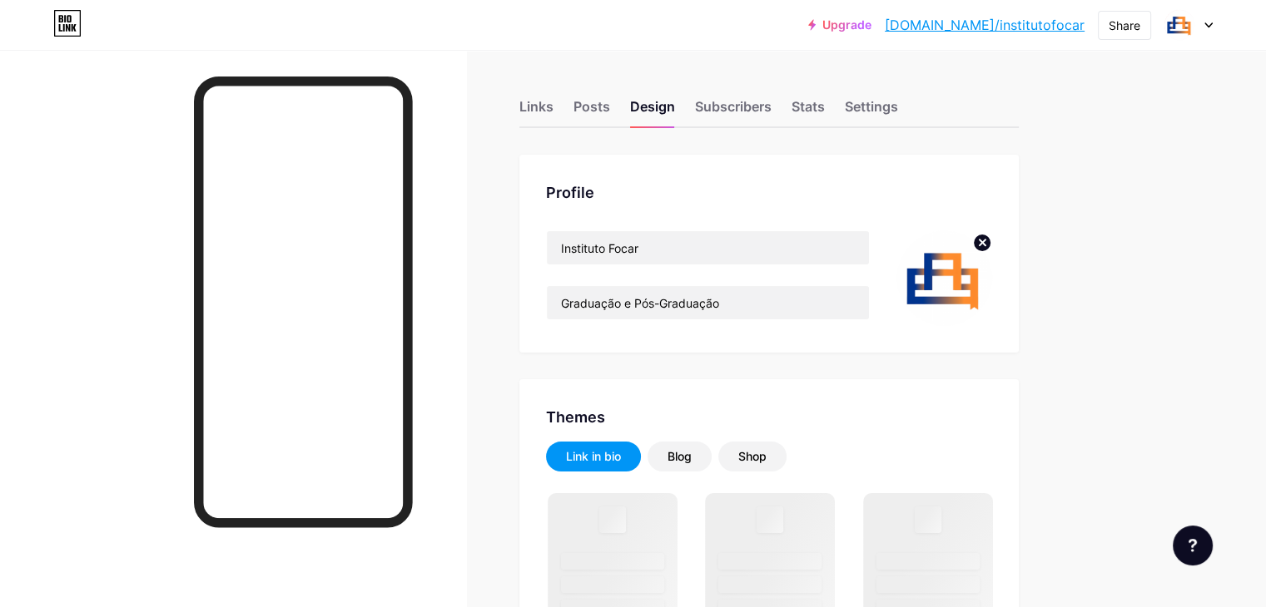
click at [553, 104] on div "Links" at bounding box center [536, 112] width 34 height 30
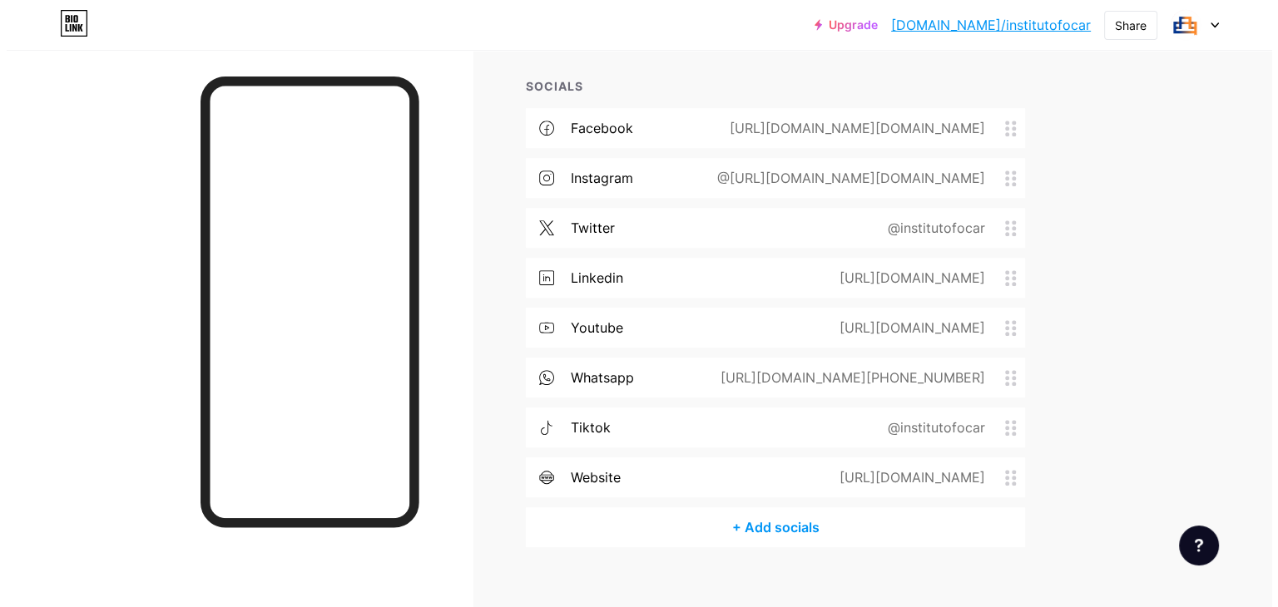
scroll to position [742, 0]
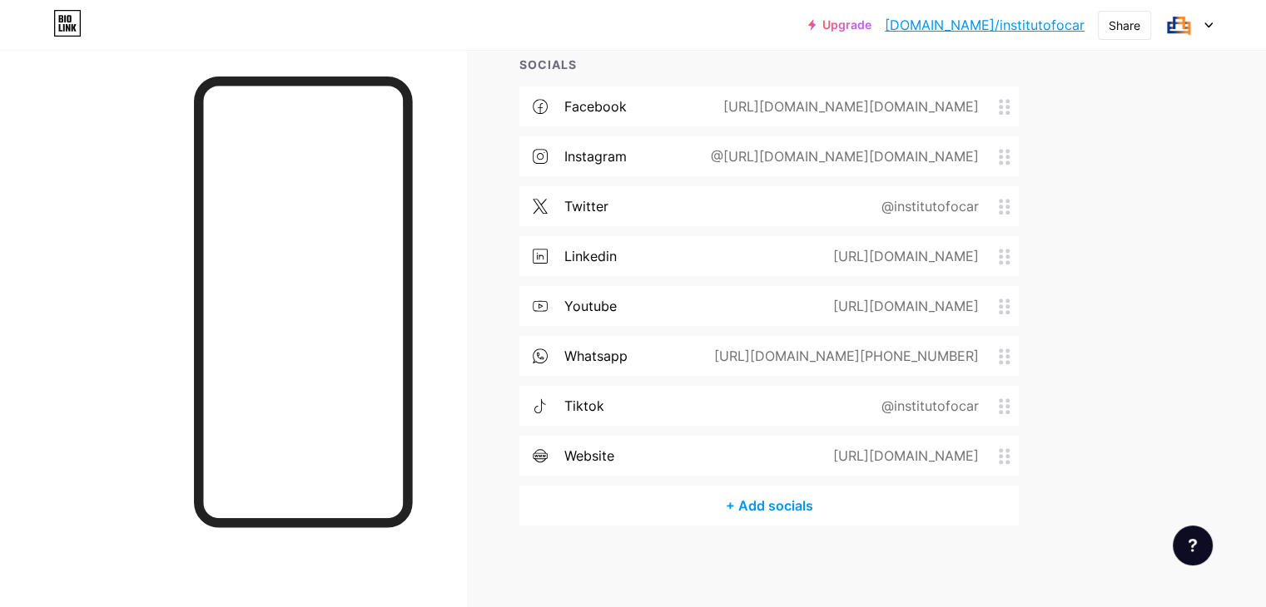
click at [837, 253] on div "[URL][DOMAIN_NAME]" at bounding box center [902, 256] width 192 height 20
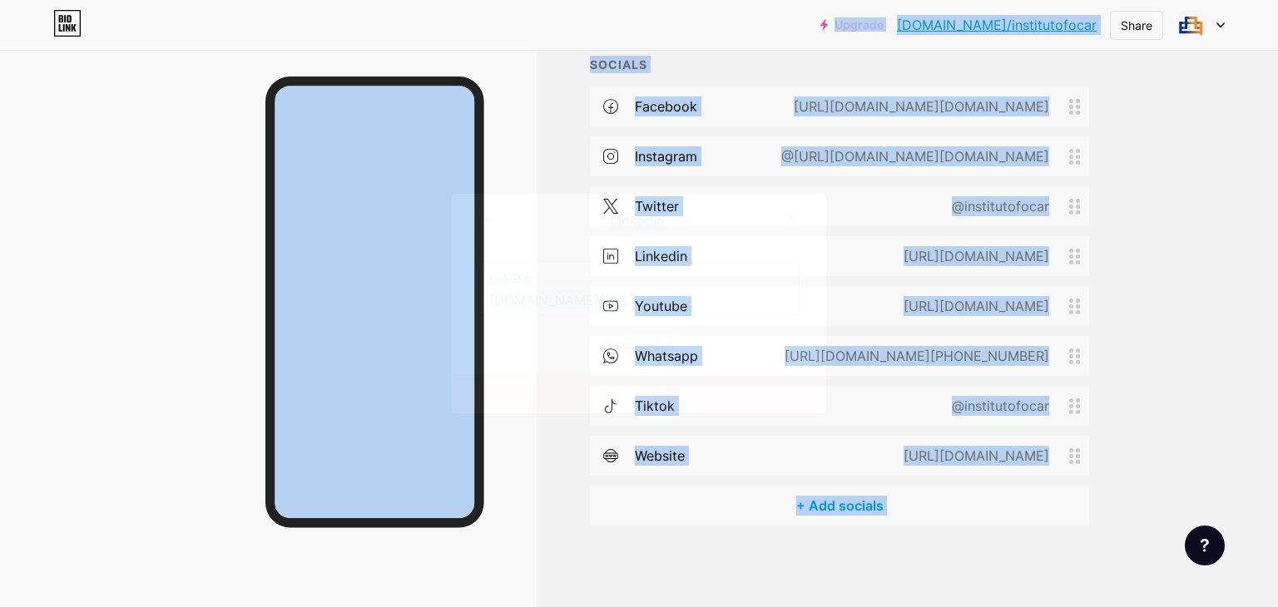
click at [697, 294] on input "[DOMAIN_NAME][URL]" at bounding box center [639, 301] width 300 height 28
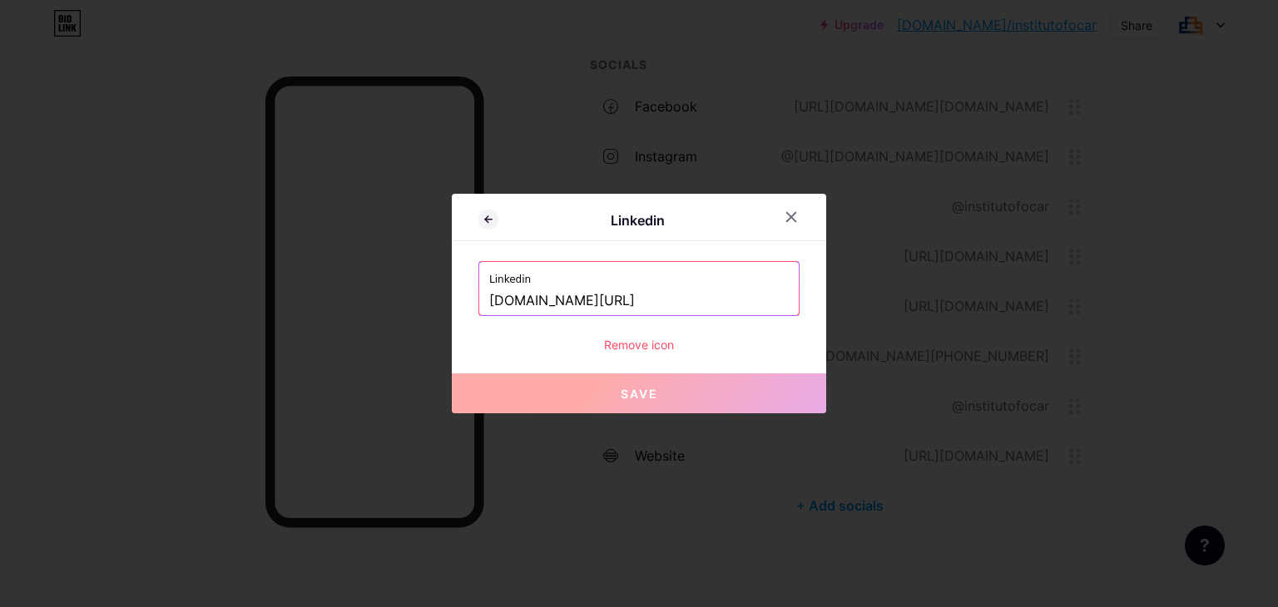
click at [698, 295] on input "www.linkedin.com/company/instituto-focar" at bounding box center [639, 301] width 300 height 28
click at [699, 296] on input "www.linkedin.com/company/instituto-focar" at bounding box center [639, 301] width 300 height 28
paste input "in/instituto-focar-b65b3821b"
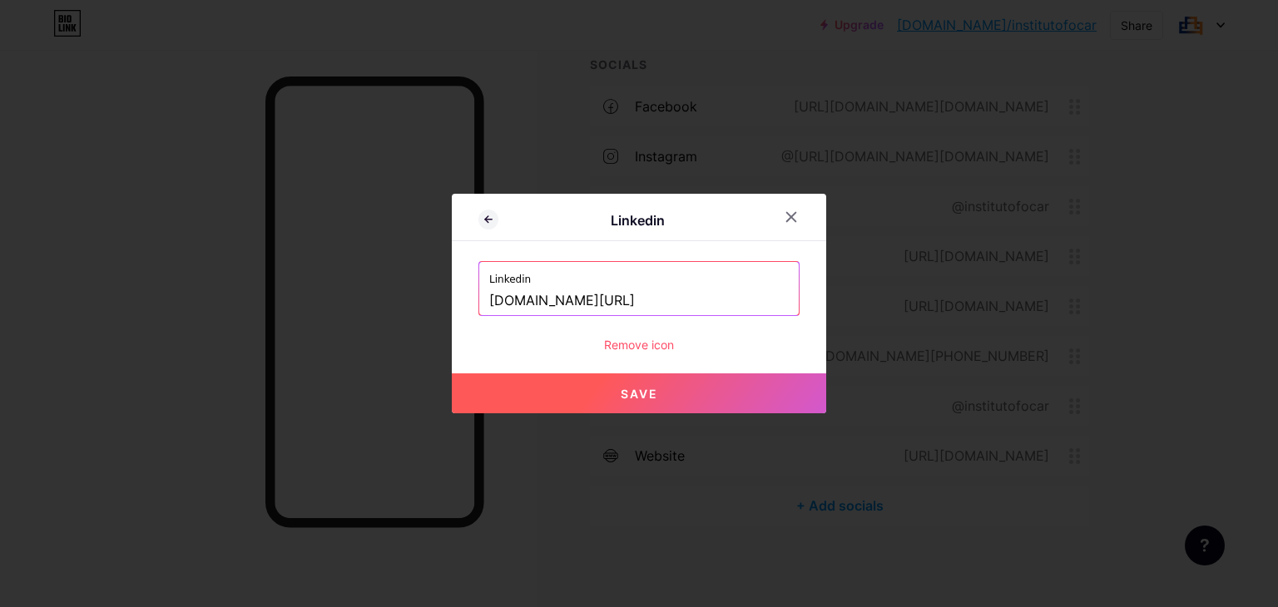
scroll to position [0, 0]
click at [648, 400] on button "Save" at bounding box center [639, 394] width 374 height 40
type input "https://www.linkedin.com/in/instituto-focar-b65b3821b"
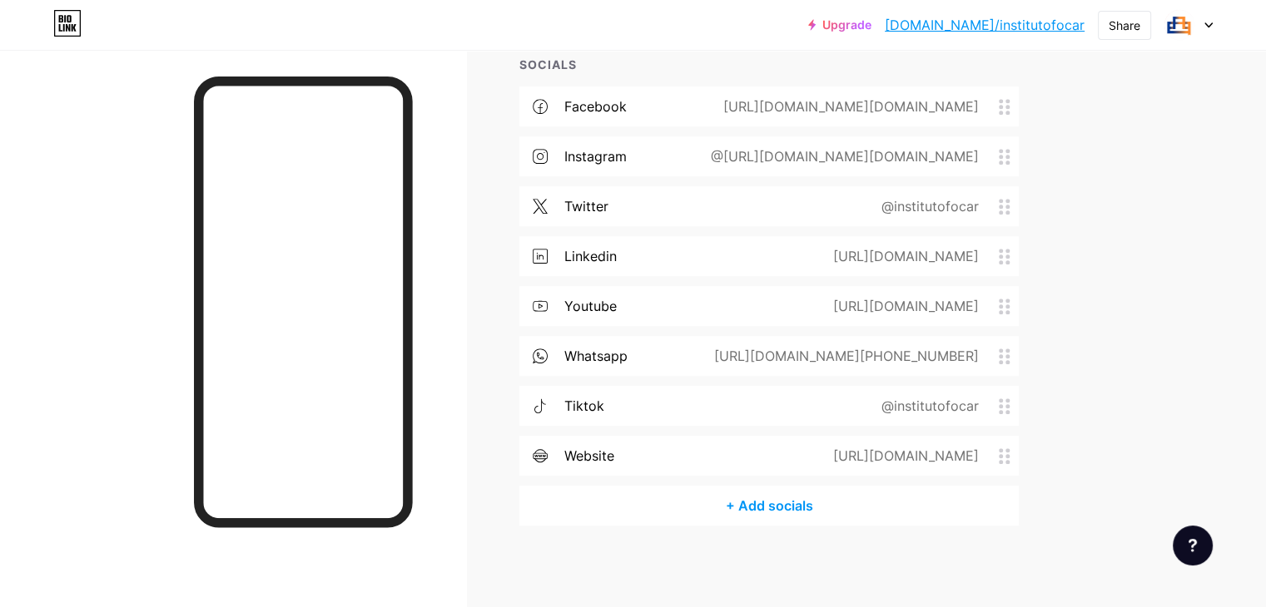
click at [908, 302] on div "https://www.youtube.com/@Institutofocar.oficial" at bounding box center [902, 306] width 192 height 20
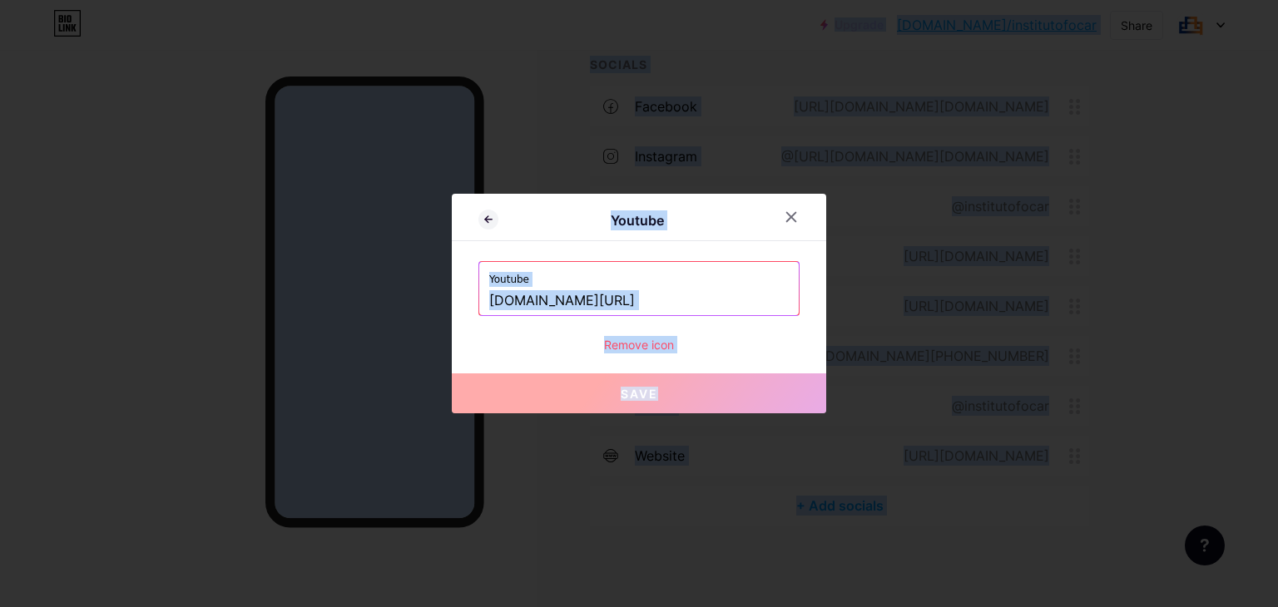
click at [739, 296] on input "www.youtube.com/@Institutofocar.oficial" at bounding box center [639, 301] width 300 height 28
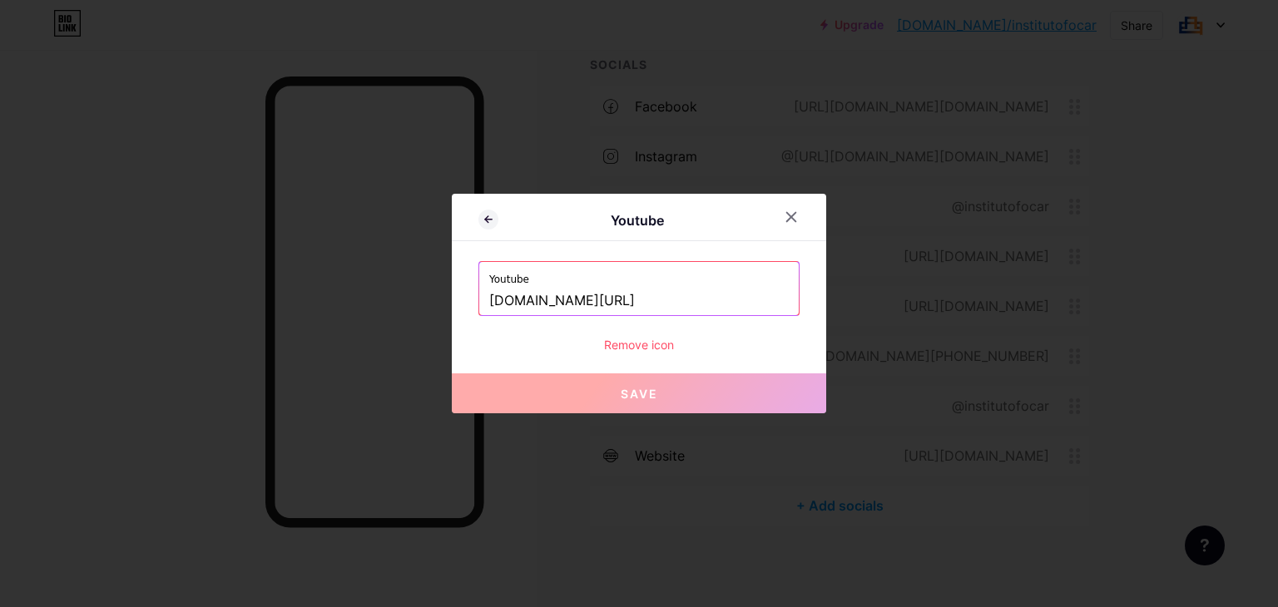
click at [739, 296] on input "www.youtube.com/@Institutofocar.oficial" at bounding box center [639, 301] width 300 height 28
paste input "https://www.youtube.com/@InstitutoFocarO"
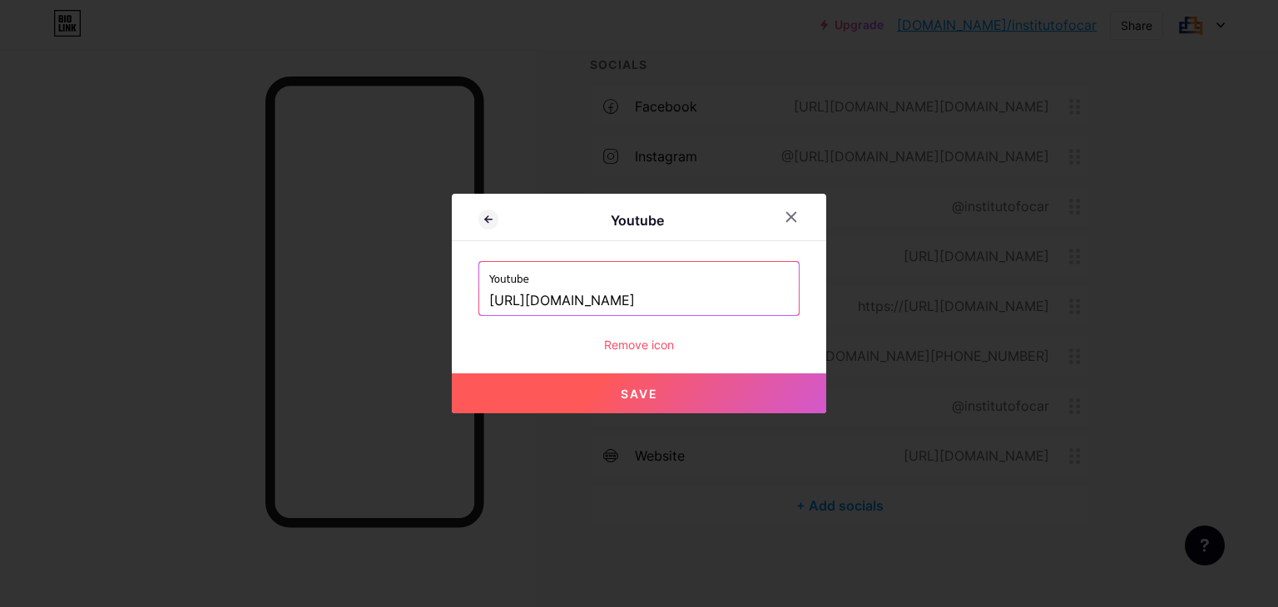
type input "https://www.youtube.com/@InstitutoFocarOficial"
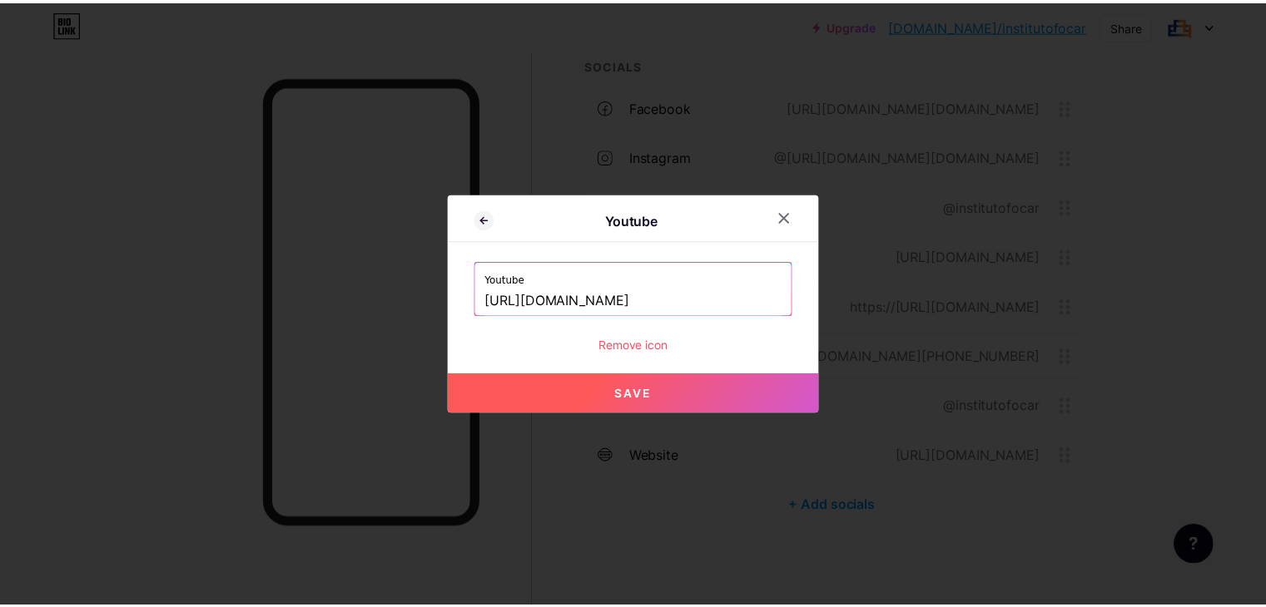
scroll to position [0, 0]
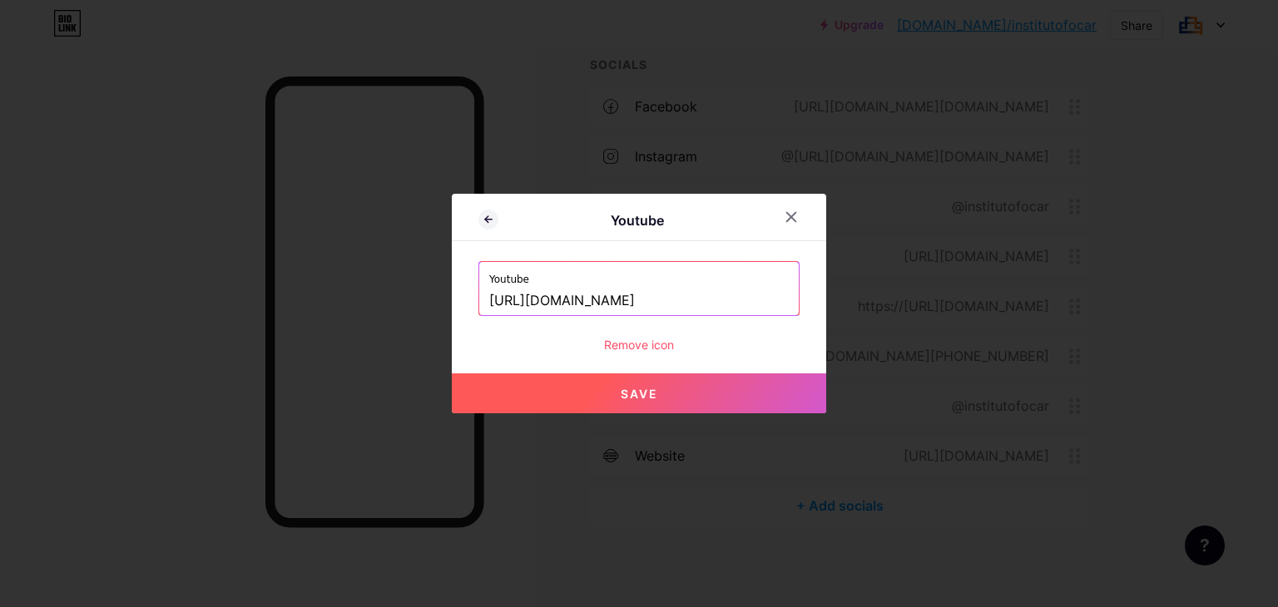
click at [672, 382] on button "Save" at bounding box center [639, 394] width 374 height 40
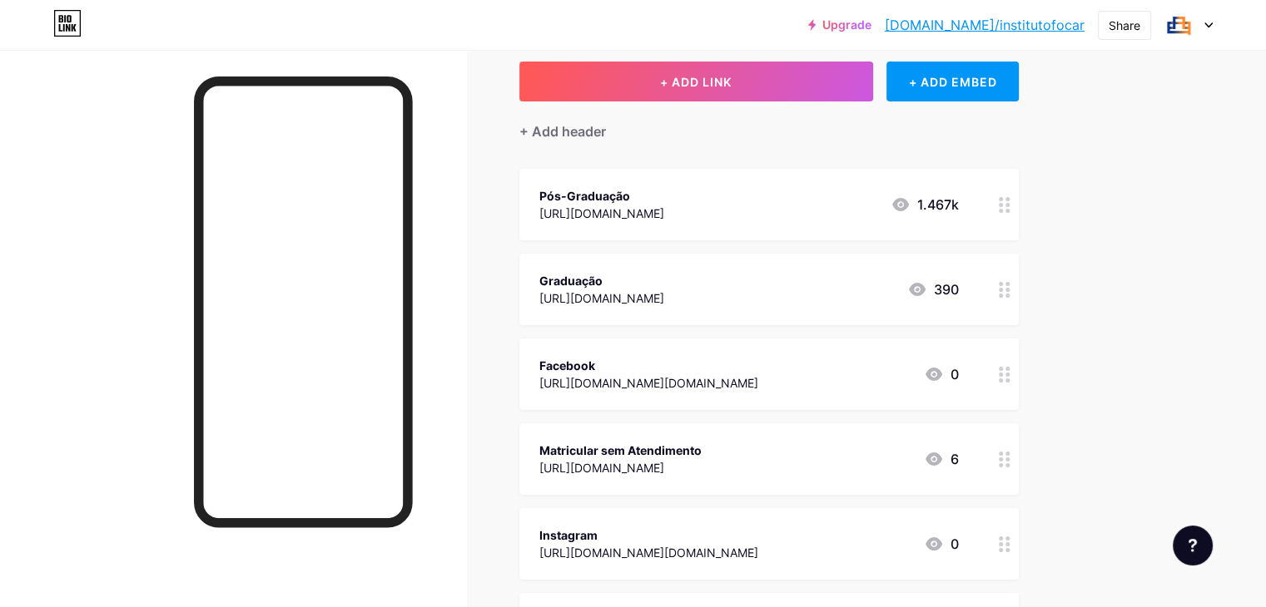
scroll to position [83, 0]
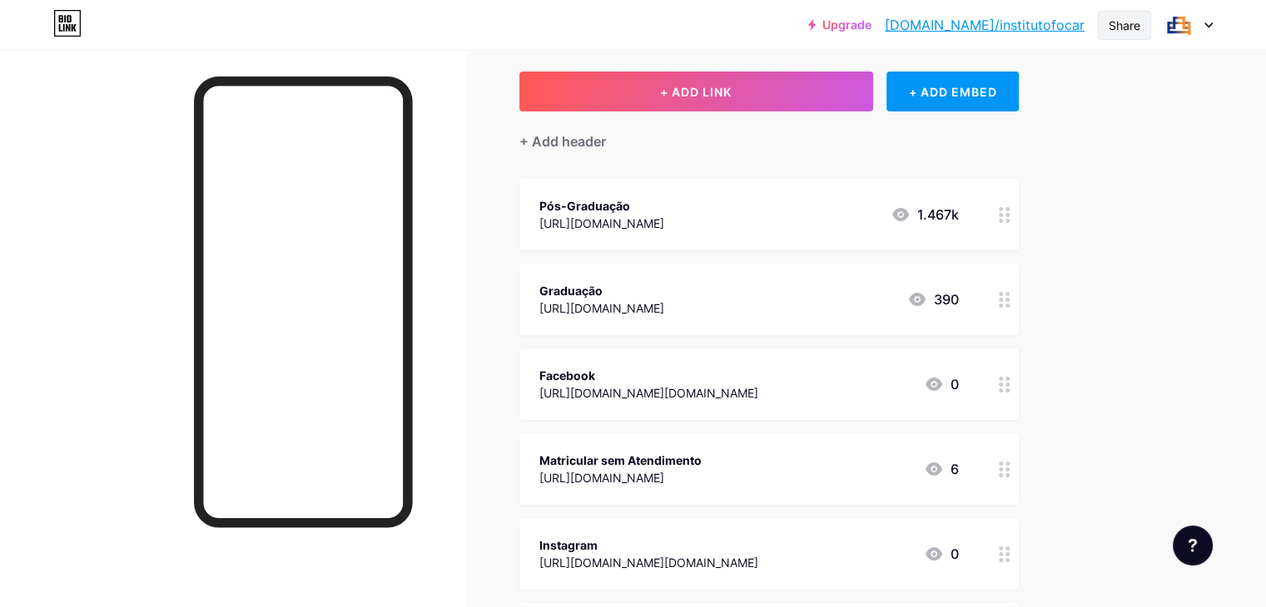
click at [1119, 27] on div "Share" at bounding box center [1124, 25] width 32 height 17
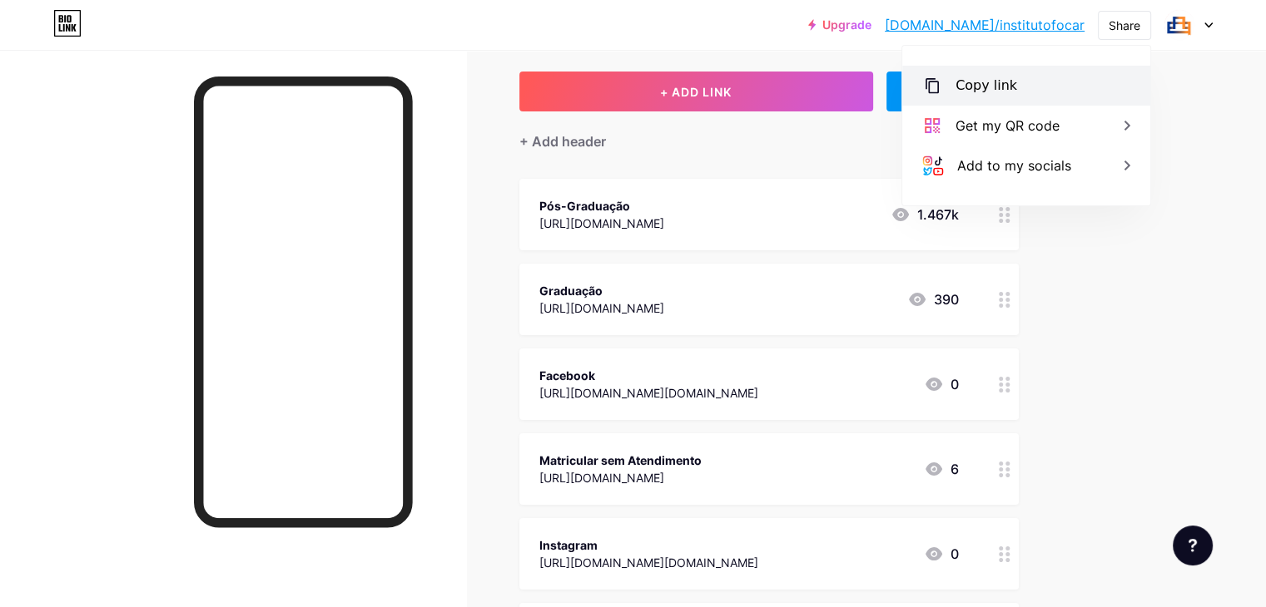
click at [1025, 85] on div "Copy link" at bounding box center [1026, 86] width 248 height 40
click at [1212, 267] on div "Upgrade bio.link/instit... bio.link/institutofocar Share Copy link https://bio.…" at bounding box center [633, 592] width 1266 height 1351
